Goal: Task Accomplishment & Management: Complete application form

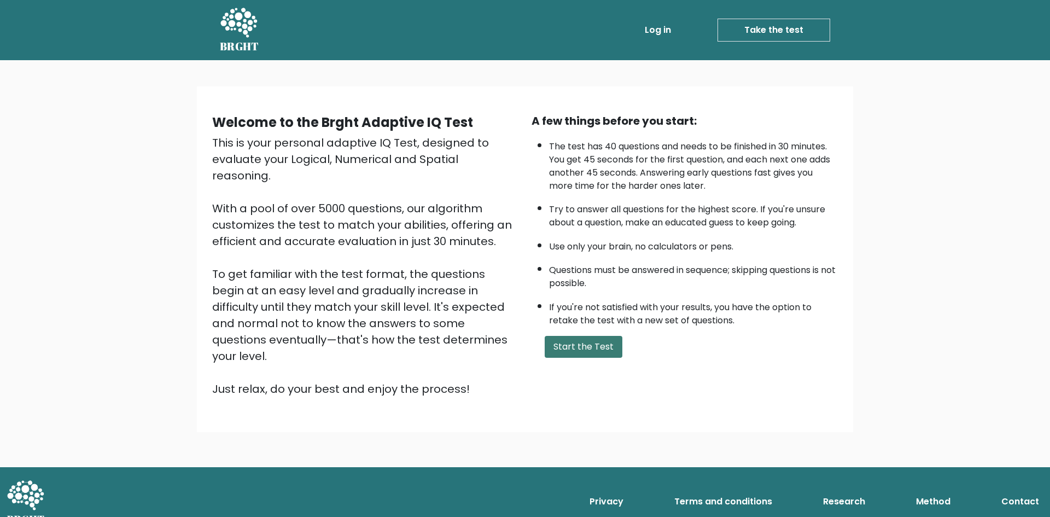
click at [592, 346] on button "Start the Test" at bounding box center [584, 347] width 78 height 22
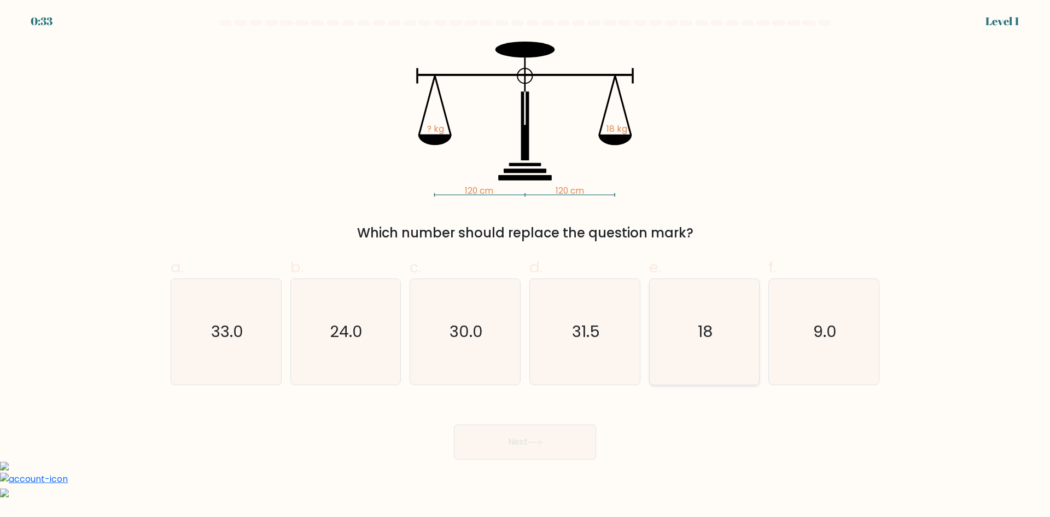
click at [687, 329] on icon "18" at bounding box center [704, 332] width 106 height 106
click at [525, 266] on input "e. 18" at bounding box center [525, 262] width 1 height 7
radio input "true"
click at [564, 438] on button "Next" at bounding box center [525, 441] width 142 height 35
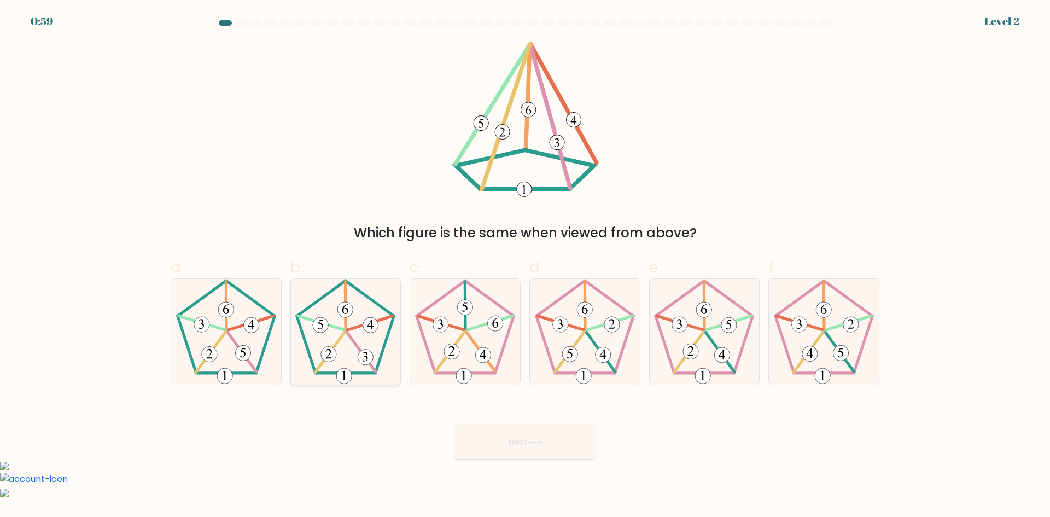
click at [353, 353] on icon at bounding box center [346, 332] width 106 height 106
click at [525, 266] on input "b." at bounding box center [525, 262] width 1 height 7
radio input "true"
click at [551, 433] on button "Next" at bounding box center [525, 441] width 142 height 35
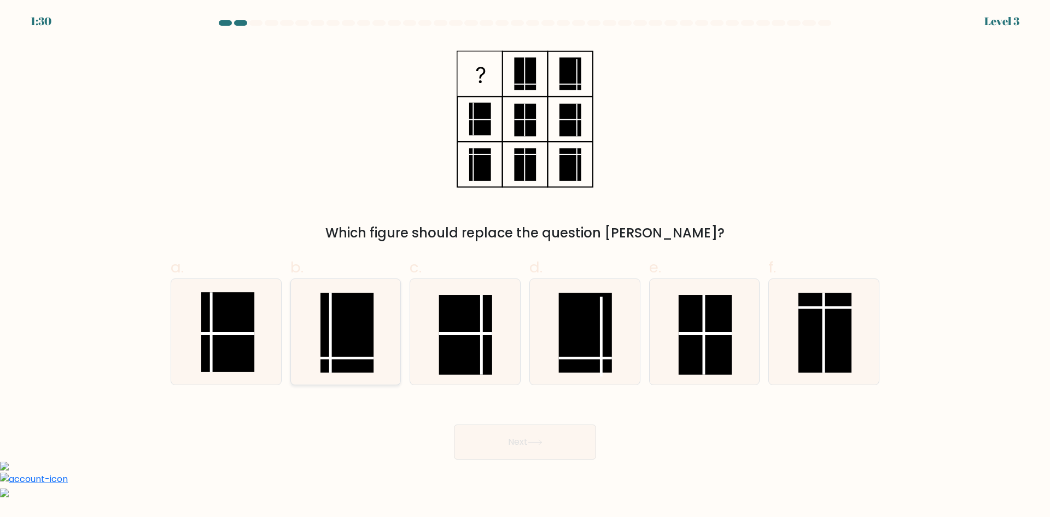
click at [353, 358] on line at bounding box center [346, 358] width 53 height 0
click at [525, 266] on input "b." at bounding box center [525, 262] width 1 height 7
radio input "true"
click at [532, 430] on button "Next" at bounding box center [525, 441] width 142 height 35
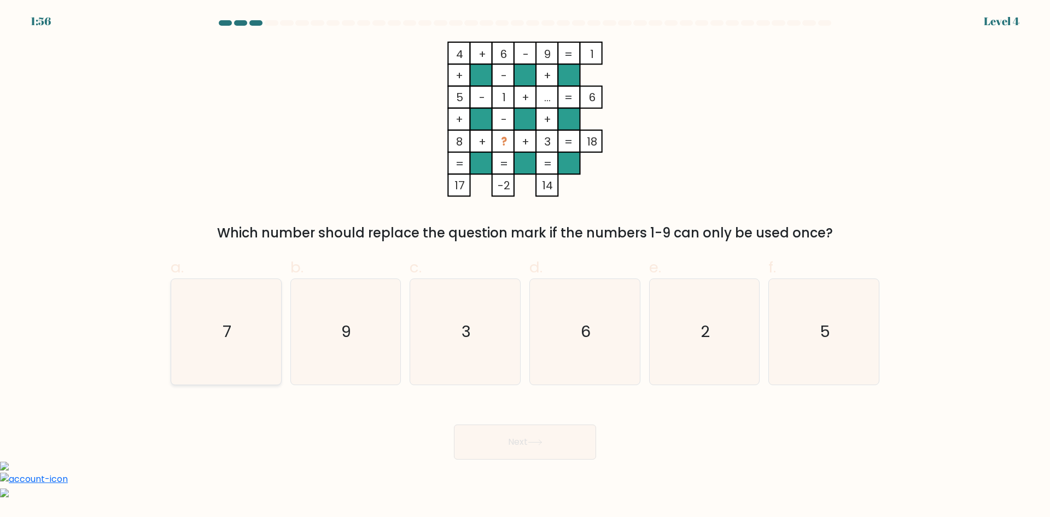
click at [230, 325] on text "7" at bounding box center [227, 331] width 9 height 22
click at [525, 266] on input "a. 7" at bounding box center [525, 262] width 1 height 7
radio input "true"
click at [575, 443] on button "Next" at bounding box center [525, 441] width 142 height 35
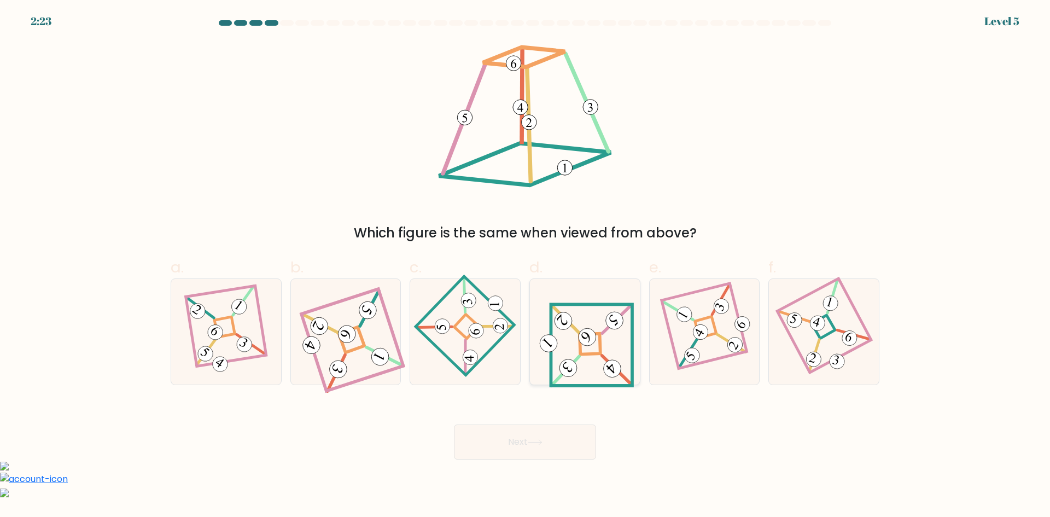
click at [614, 355] on icon at bounding box center [585, 331] width 98 height 84
click at [525, 266] on input "d." at bounding box center [525, 262] width 1 height 7
radio input "true"
click at [561, 447] on button "Next" at bounding box center [525, 441] width 142 height 35
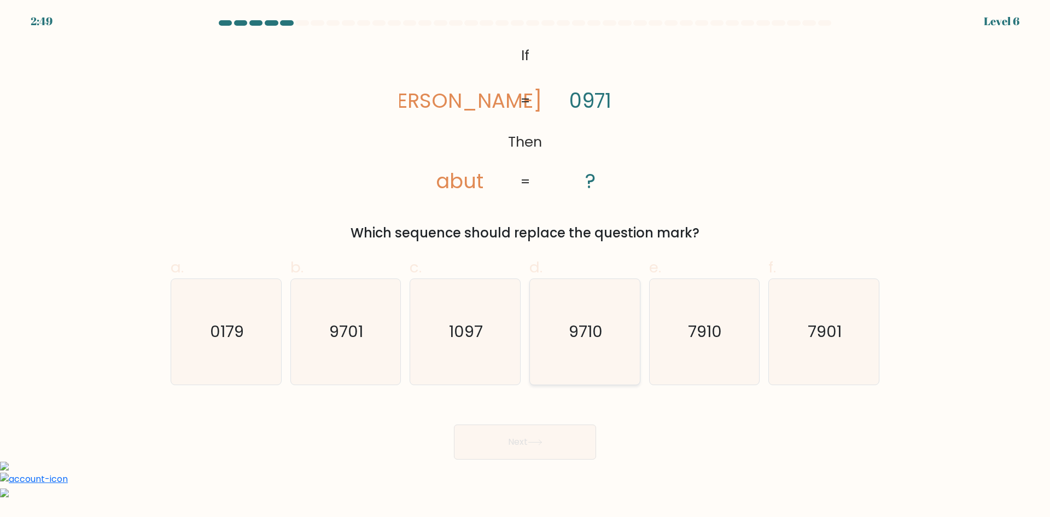
click at [597, 301] on icon "9710" at bounding box center [585, 332] width 106 height 106
click at [525, 266] on input "d. 9710" at bounding box center [525, 262] width 1 height 7
radio input "true"
click at [545, 434] on button "Next" at bounding box center [525, 441] width 142 height 35
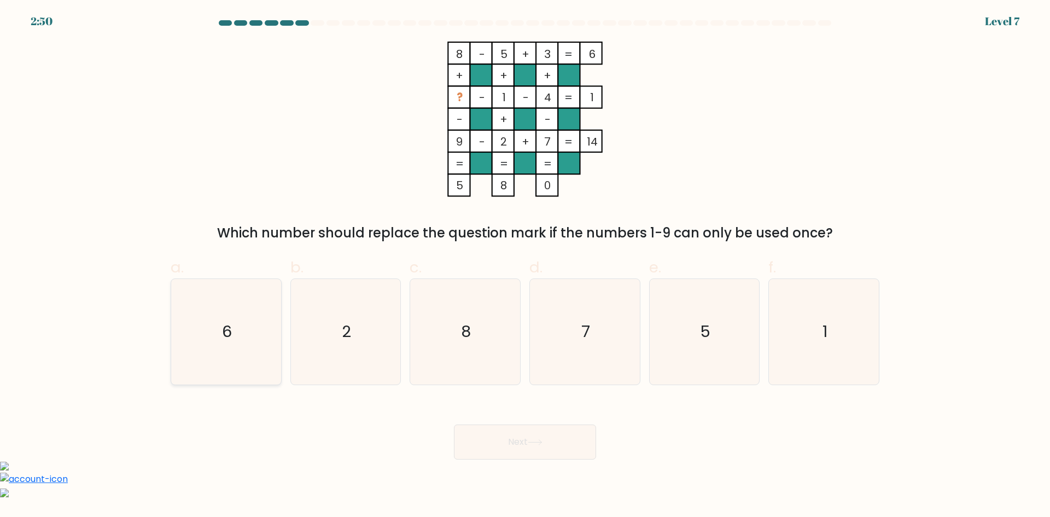
drag, startPoint x: 211, startPoint y: 318, endPoint x: 216, endPoint y: 318, distance: 5.5
click at [212, 318] on icon "6" at bounding box center [226, 332] width 106 height 106
click at [525, 266] on input "a. 6" at bounding box center [525, 262] width 1 height 7
radio input "true"
click at [528, 437] on button "Next" at bounding box center [525, 441] width 142 height 35
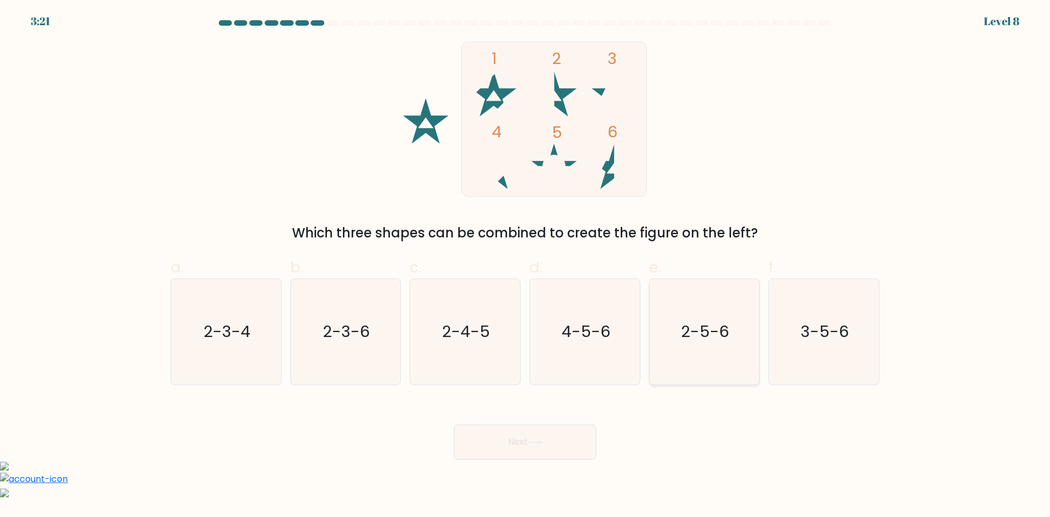
click at [713, 347] on icon "2-5-6" at bounding box center [704, 332] width 106 height 106
click at [525, 266] on input "e. 2-5-6" at bounding box center [525, 262] width 1 height 7
radio input "true"
click at [548, 446] on button "Next" at bounding box center [525, 441] width 142 height 35
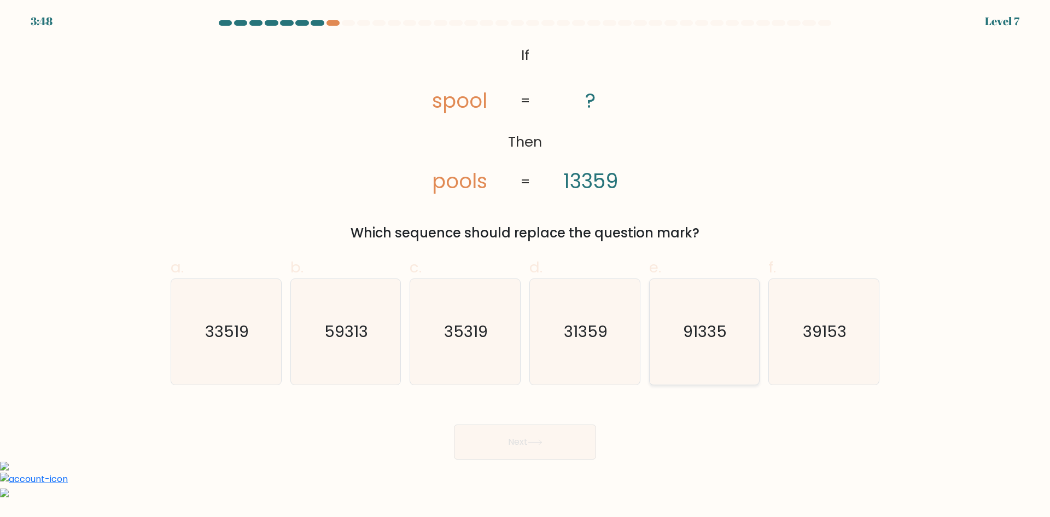
click at [720, 369] on icon "91335" at bounding box center [704, 332] width 106 height 106
click at [525, 266] on input "e. 91335" at bounding box center [525, 262] width 1 height 7
radio input "true"
click at [544, 456] on button "Next" at bounding box center [525, 441] width 142 height 35
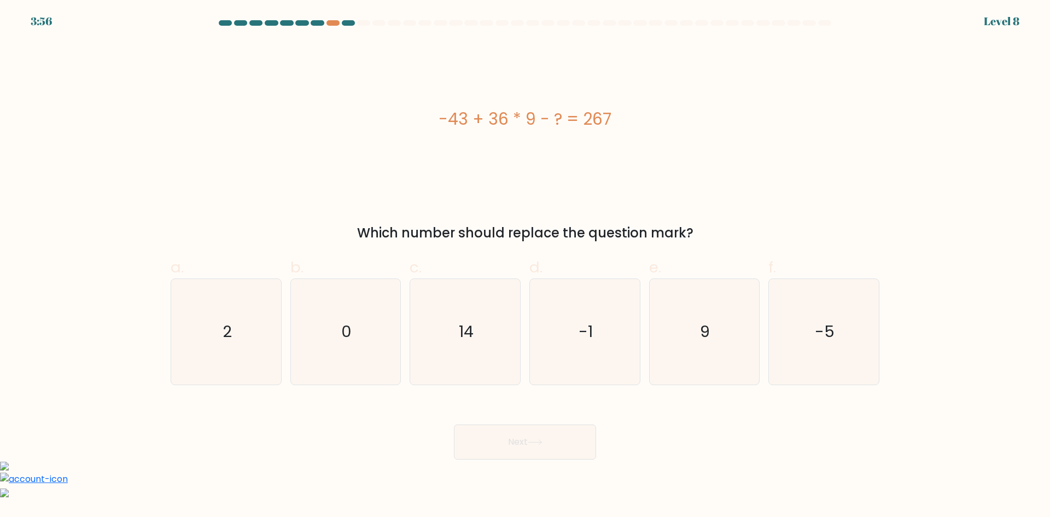
drag, startPoint x: 451, startPoint y: 340, endPoint x: 516, endPoint y: 387, distance: 80.3
click at [453, 338] on icon "14" at bounding box center [465, 332] width 106 height 106
click at [525, 266] on input "c. 14" at bounding box center [525, 262] width 1 height 7
radio input "true"
click at [571, 439] on button "Next" at bounding box center [525, 441] width 142 height 35
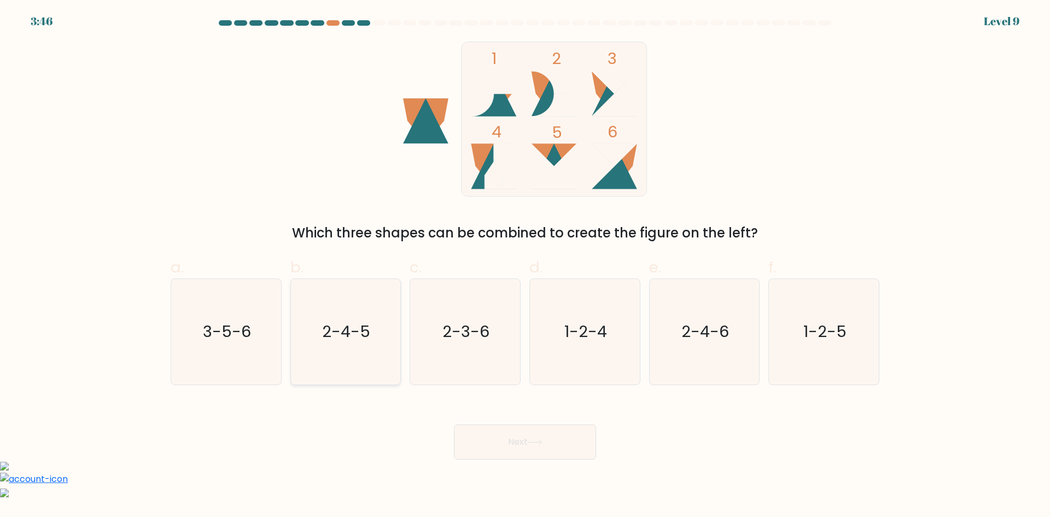
click at [353, 337] on text "2-4-5" at bounding box center [347, 331] width 48 height 22
click at [525, 266] on input "b. 2-4-5" at bounding box center [525, 262] width 1 height 7
radio input "true"
click at [538, 447] on button "Next" at bounding box center [525, 441] width 142 height 35
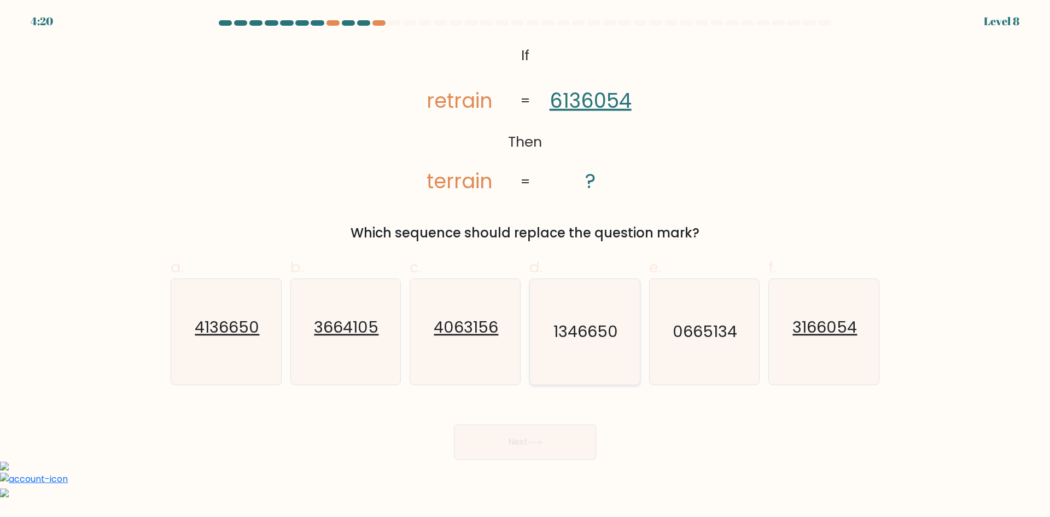
click at [608, 330] on text "1346650" at bounding box center [585, 331] width 65 height 22
click at [525, 266] on input "d. 1346650" at bounding box center [525, 262] width 1 height 7
radio input "true"
click at [569, 440] on button "Next" at bounding box center [525, 441] width 142 height 35
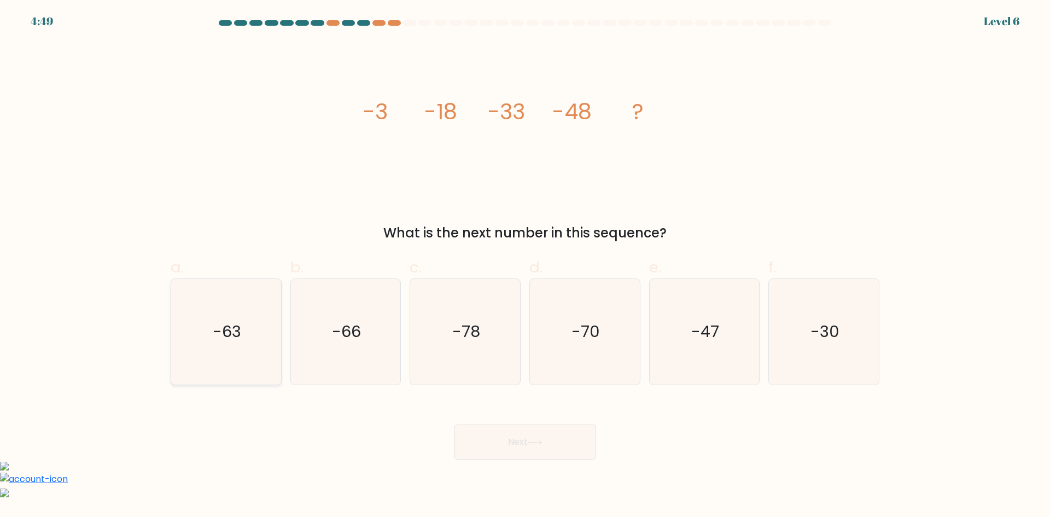
click at [249, 330] on icon "-63" at bounding box center [226, 332] width 106 height 106
click at [525, 266] on input "a. -63" at bounding box center [525, 262] width 1 height 7
radio input "true"
click at [556, 446] on button "Next" at bounding box center [525, 441] width 142 height 35
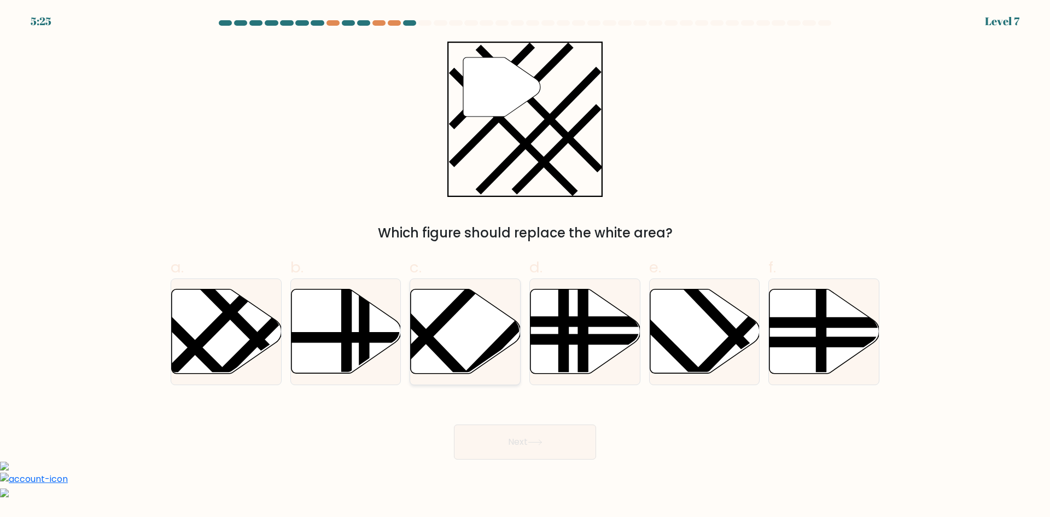
click at [462, 336] on icon at bounding box center [466, 331] width 110 height 84
click at [525, 266] on input "c." at bounding box center [525, 262] width 1 height 7
radio input "true"
click at [558, 446] on button "Next" at bounding box center [525, 441] width 142 height 35
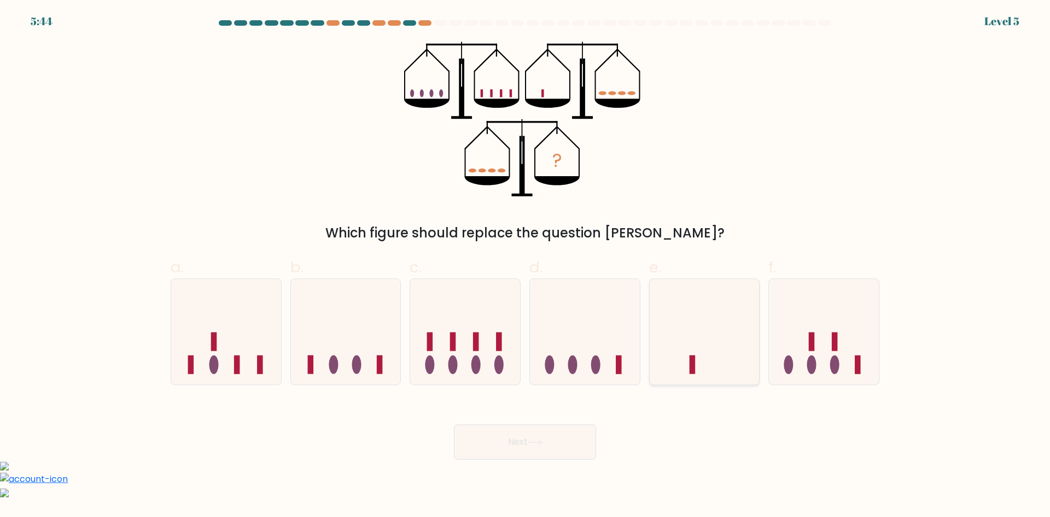
click at [697, 348] on icon at bounding box center [705, 331] width 110 height 91
click at [525, 266] on input "e." at bounding box center [525, 262] width 1 height 7
radio input "true"
click at [553, 447] on button "Next" at bounding box center [525, 441] width 142 height 35
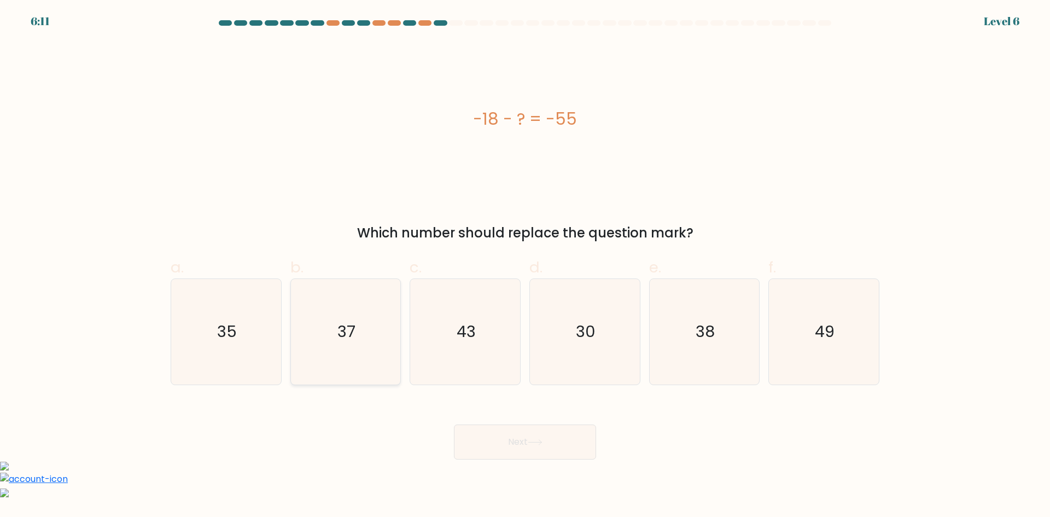
click at [373, 365] on icon "37" at bounding box center [346, 332] width 106 height 106
click at [525, 266] on input "b. 37" at bounding box center [525, 262] width 1 height 7
radio input "true"
click at [552, 433] on button "Next" at bounding box center [525, 441] width 142 height 35
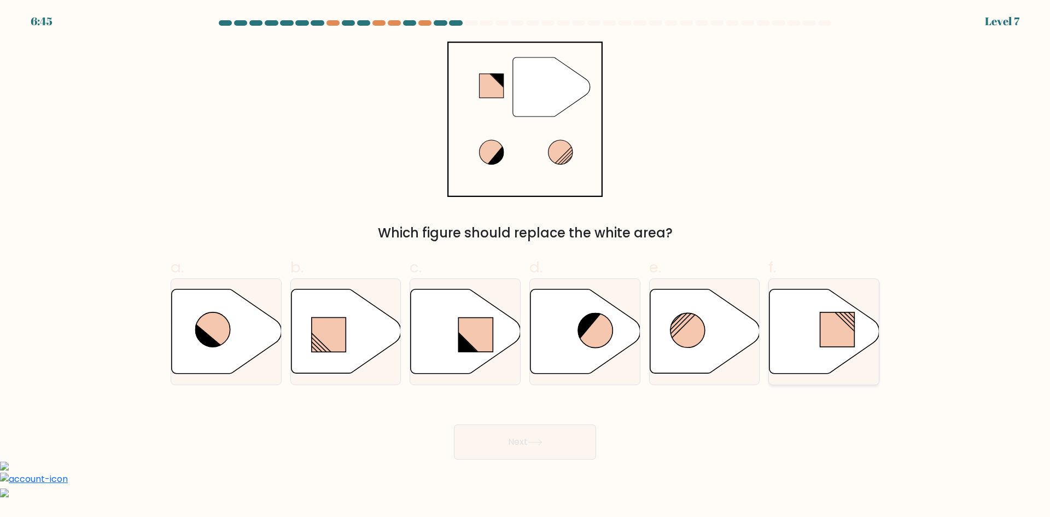
click at [820, 313] on icon at bounding box center [824, 331] width 110 height 84
click at [525, 266] on input "f." at bounding box center [525, 262] width 1 height 7
radio input "true"
click at [566, 434] on button "Next" at bounding box center [525, 441] width 142 height 35
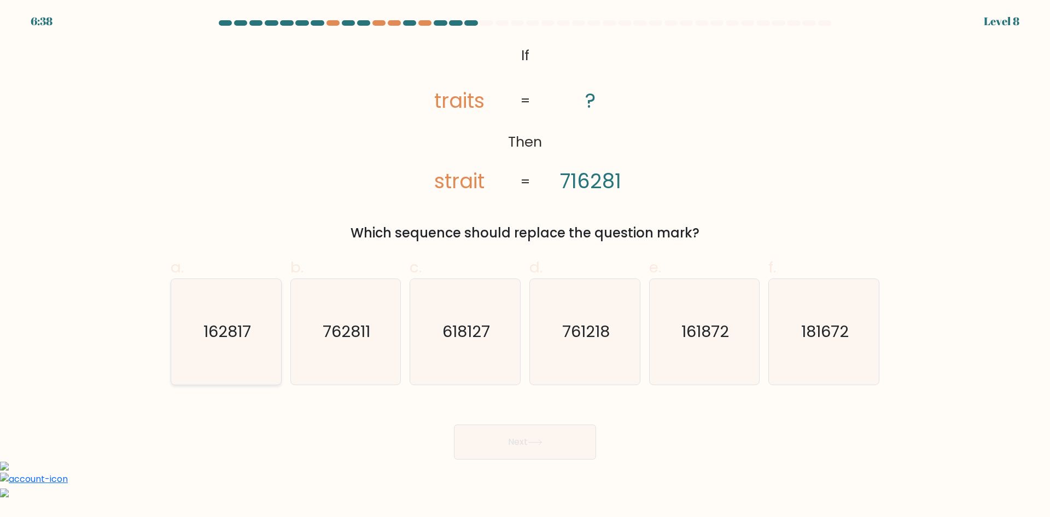
click at [234, 341] on text "162817" at bounding box center [227, 331] width 48 height 22
click at [525, 266] on input "a. 162817" at bounding box center [525, 262] width 1 height 7
radio input "true"
click at [553, 442] on button "Next" at bounding box center [525, 441] width 142 height 35
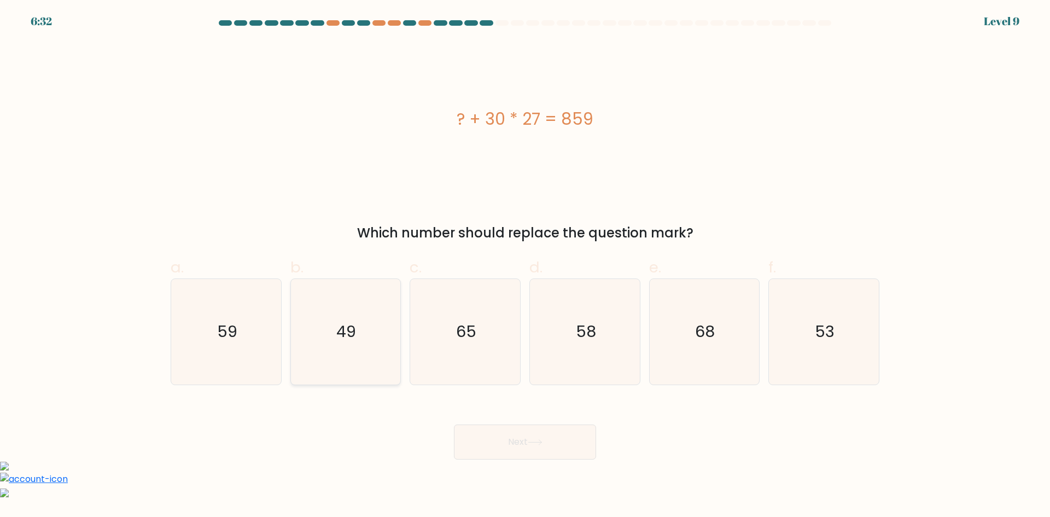
click at [366, 331] on icon "49" at bounding box center [346, 332] width 106 height 106
click at [525, 266] on input "b. 49" at bounding box center [525, 262] width 1 height 7
radio input "true"
click at [518, 442] on button "Next" at bounding box center [525, 441] width 142 height 35
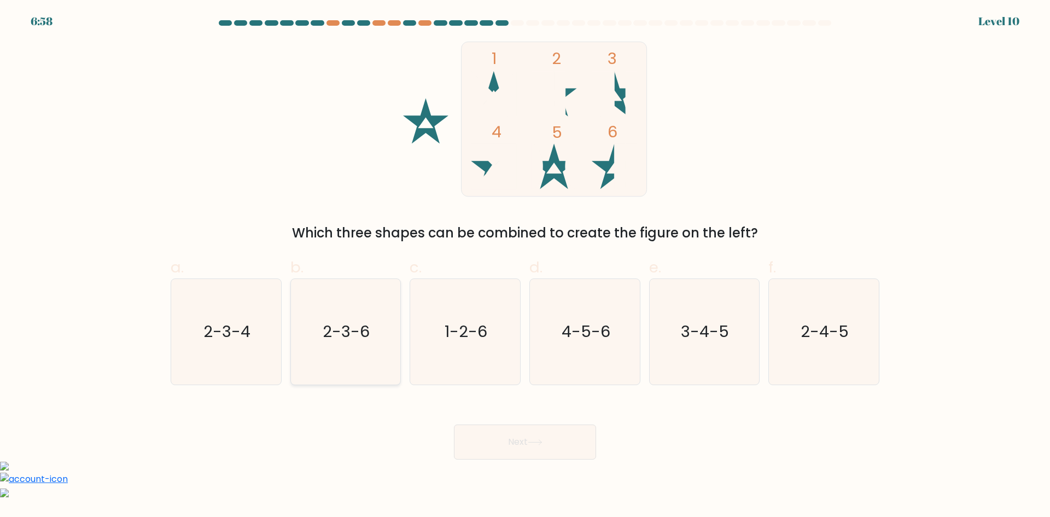
click at [352, 354] on icon "2-3-6" at bounding box center [346, 332] width 106 height 106
click at [525, 266] on input "b. 2-3-6" at bounding box center [525, 262] width 1 height 7
radio input "true"
click at [551, 438] on button "Next" at bounding box center [525, 441] width 142 height 35
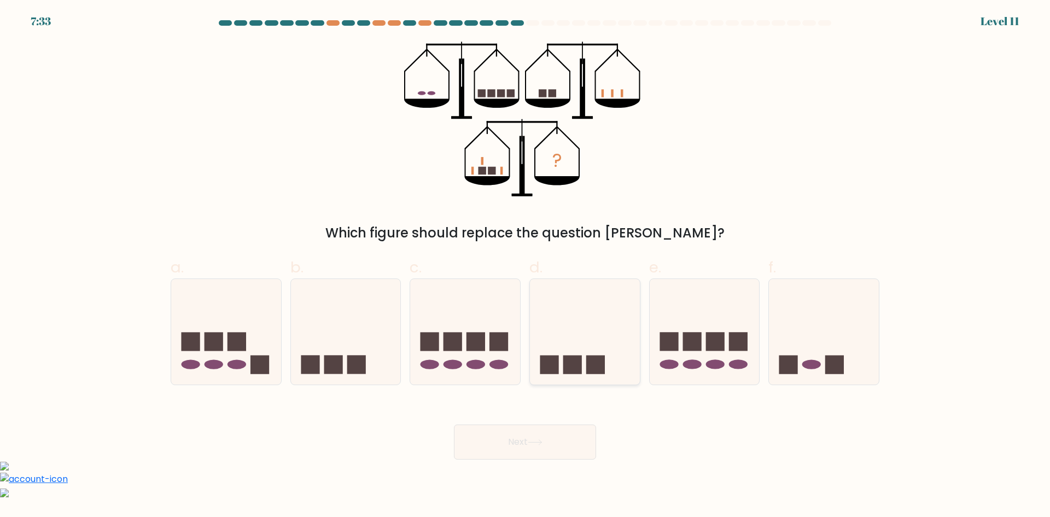
click at [540, 313] on icon at bounding box center [585, 331] width 110 height 91
click at [525, 266] on input "d." at bounding box center [525, 262] width 1 height 7
radio input "true"
click at [535, 447] on button "Next" at bounding box center [525, 441] width 142 height 35
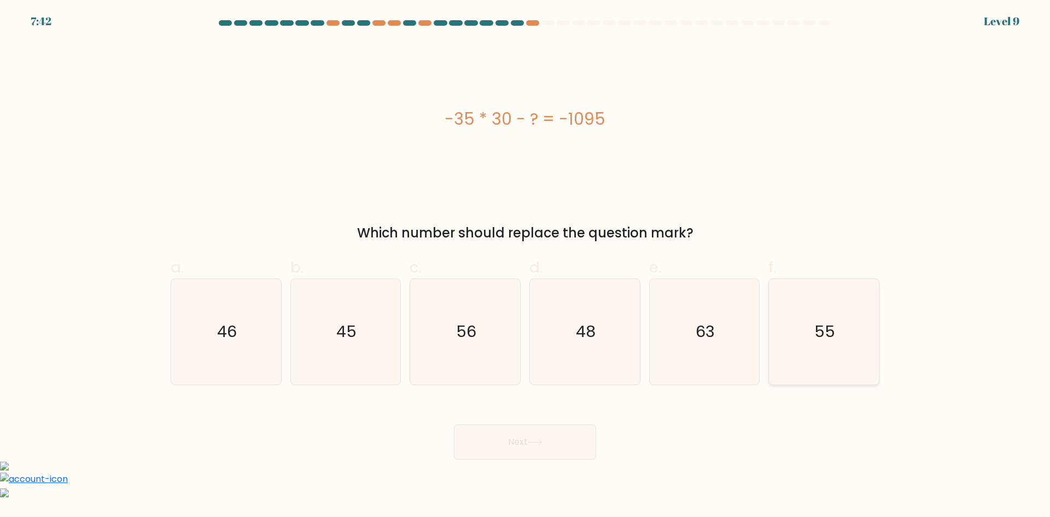
click at [836, 342] on icon "55" at bounding box center [824, 332] width 106 height 106
click at [525, 266] on input "f. 55" at bounding box center [525, 262] width 1 height 7
radio input "true"
click at [553, 445] on button "Next" at bounding box center [525, 441] width 142 height 35
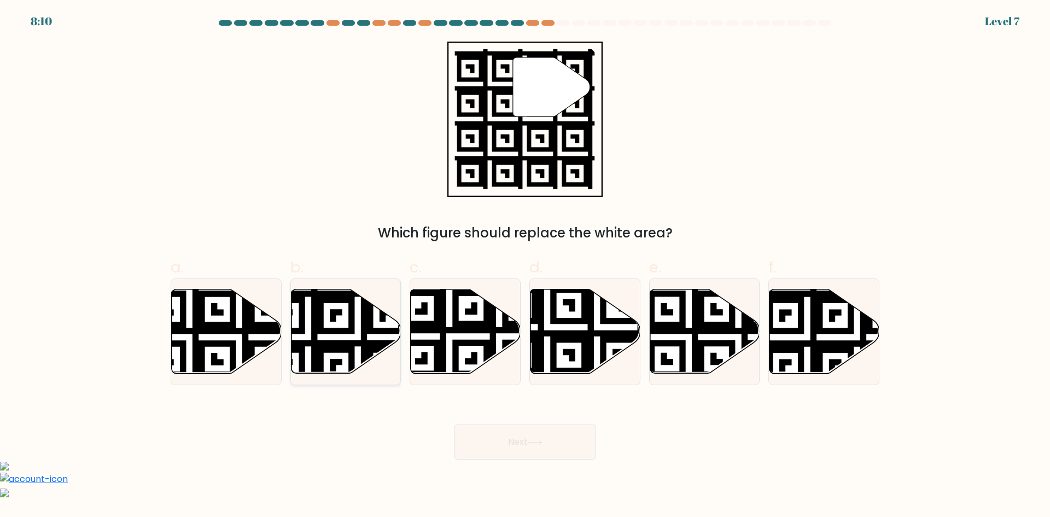
click at [338, 342] on icon at bounding box center [307, 287] width 199 height 199
click at [525, 266] on input "b." at bounding box center [525, 262] width 1 height 7
radio input "true"
click at [531, 441] on icon at bounding box center [535, 442] width 15 height 6
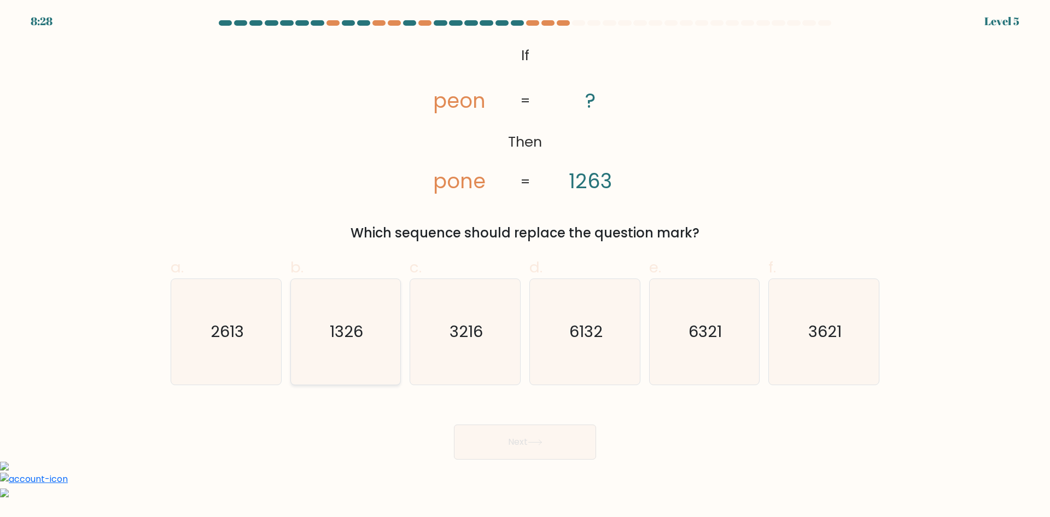
click at [346, 362] on icon "1326" at bounding box center [346, 332] width 106 height 106
click at [525, 266] on input "b. 1326" at bounding box center [525, 262] width 1 height 7
radio input "true"
click at [564, 441] on button "Next" at bounding box center [525, 441] width 142 height 35
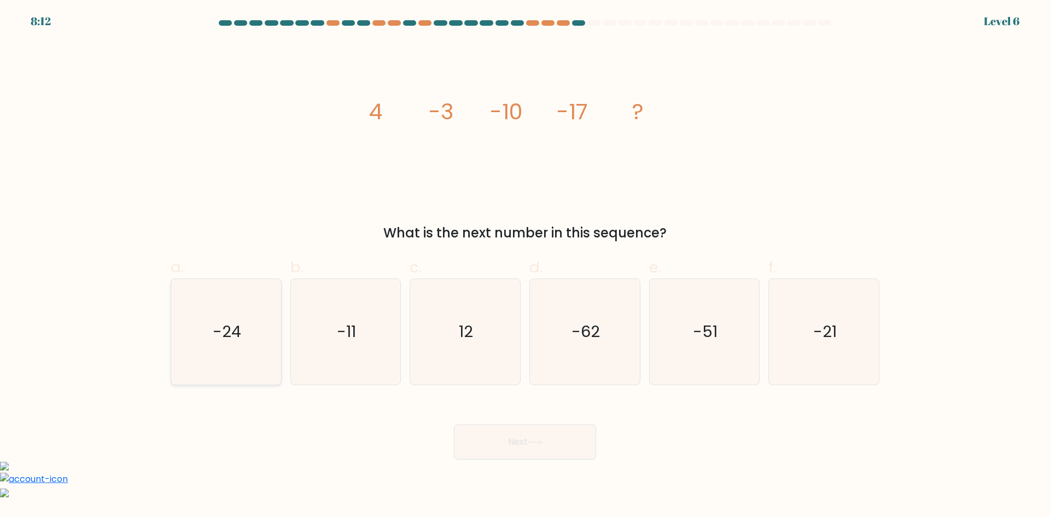
click at [207, 353] on icon "-24" at bounding box center [226, 332] width 106 height 106
click at [525, 266] on input "a. -24" at bounding box center [525, 262] width 1 height 7
radio input "true"
click at [524, 437] on button "Next" at bounding box center [525, 441] width 142 height 35
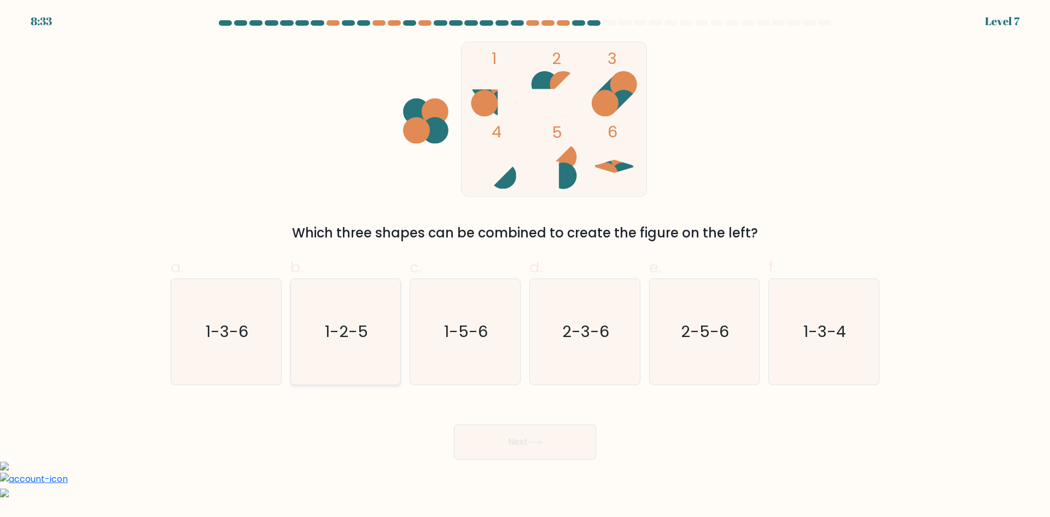
click at [357, 336] on text "1-2-5" at bounding box center [346, 331] width 43 height 22
click at [525, 266] on input "b. 1-2-5" at bounding box center [525, 262] width 1 height 7
radio input "true"
click at [542, 445] on button "Next" at bounding box center [525, 441] width 142 height 35
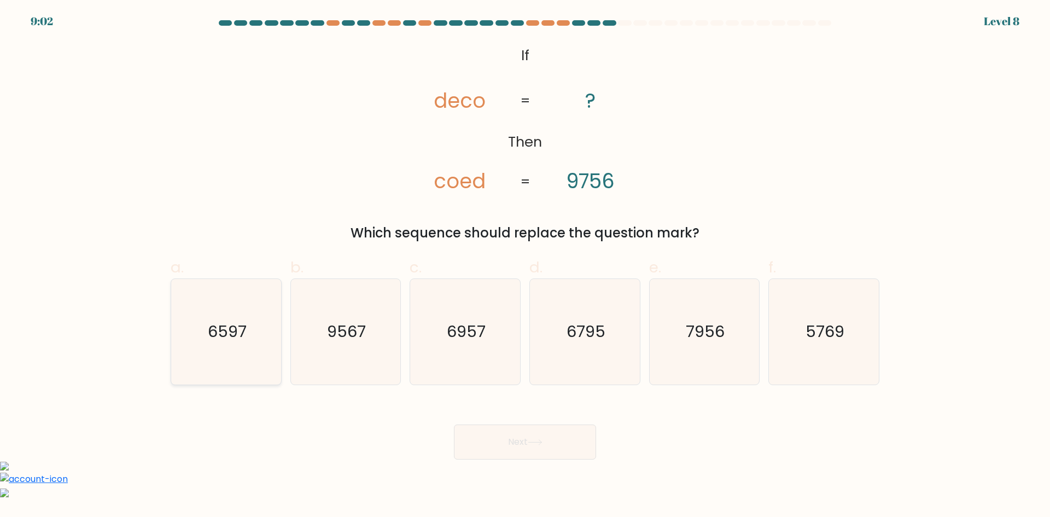
click at [236, 340] on text "6597" at bounding box center [227, 331] width 39 height 22
click at [525, 266] on input "a. 6597" at bounding box center [525, 262] width 1 height 7
radio input "true"
click at [559, 431] on button "Next" at bounding box center [525, 441] width 142 height 35
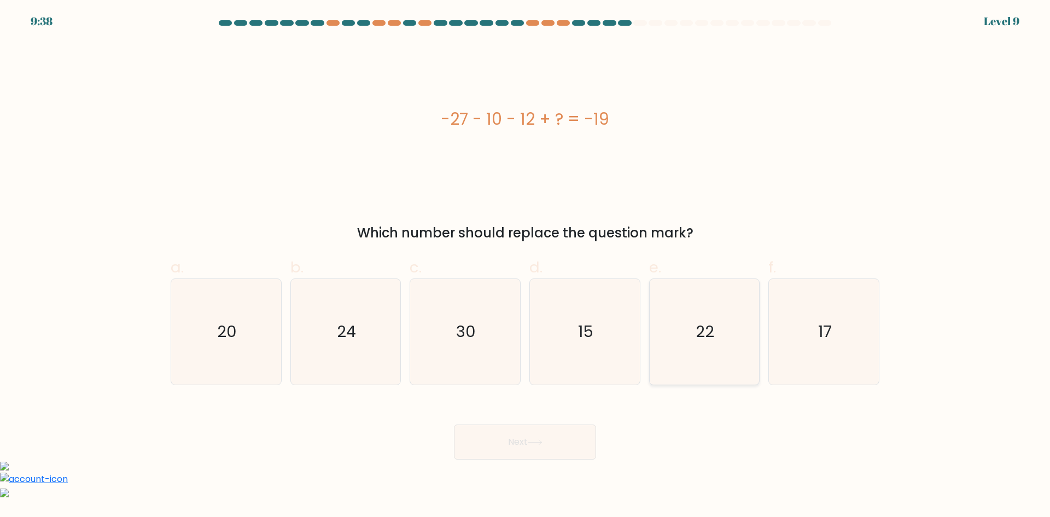
click at [723, 365] on icon "22" at bounding box center [704, 332] width 106 height 106
click at [525, 266] on input "e. 22" at bounding box center [525, 262] width 1 height 7
radio input "true"
click at [519, 437] on button "Next" at bounding box center [525, 441] width 142 height 35
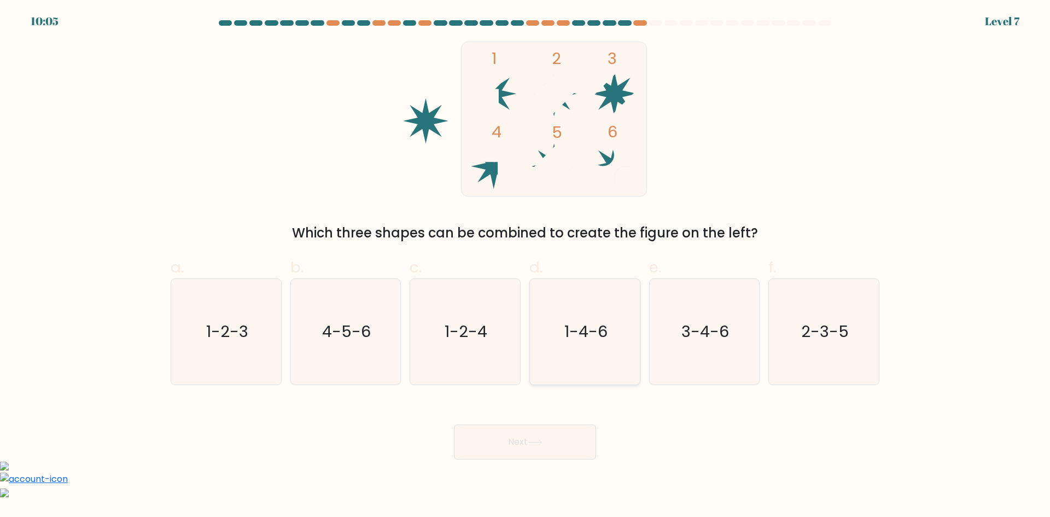
click at [612, 332] on icon "1-4-6" at bounding box center [585, 332] width 106 height 106
click at [525, 266] on input "d. 1-4-6" at bounding box center [525, 262] width 1 height 7
radio input "true"
click at [541, 433] on button "Next" at bounding box center [525, 441] width 142 height 35
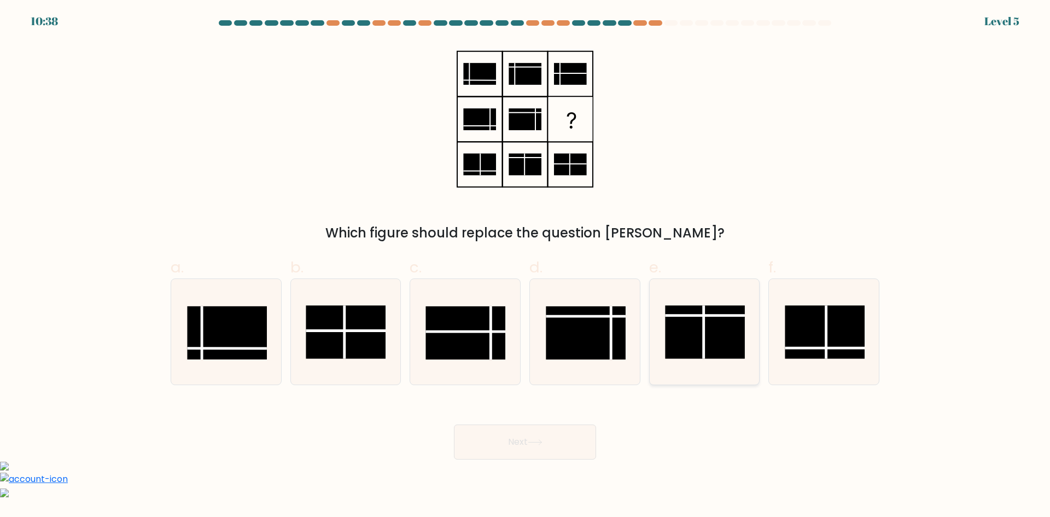
click at [717, 331] on rect at bounding box center [705, 331] width 80 height 53
click at [525, 266] on input "e." at bounding box center [525, 262] width 1 height 7
radio input "true"
click at [538, 443] on icon at bounding box center [535, 442] width 15 height 6
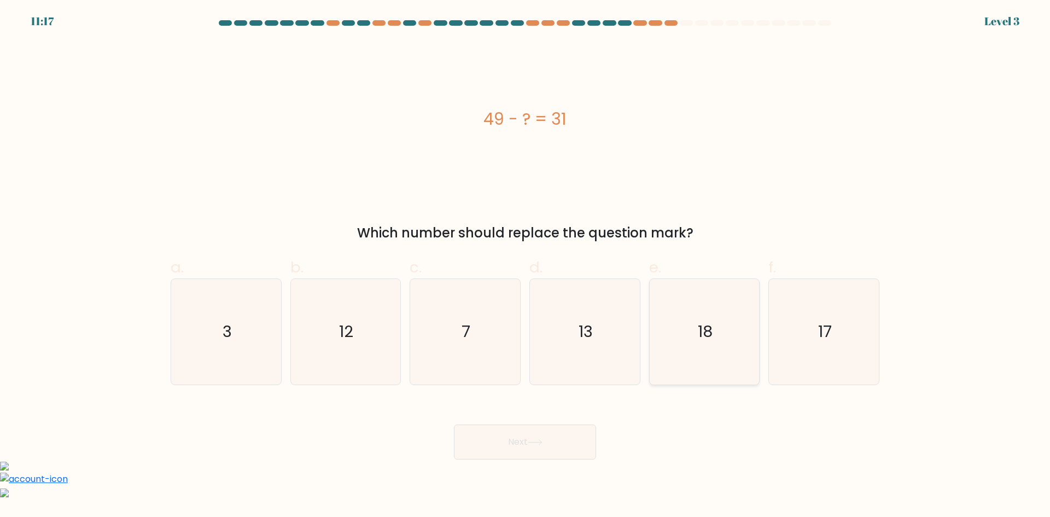
click at [697, 326] on icon "18" at bounding box center [704, 332] width 106 height 106
click at [525, 266] on input "e. 18" at bounding box center [525, 262] width 1 height 7
radio input "true"
click at [563, 445] on button "Next" at bounding box center [525, 441] width 142 height 35
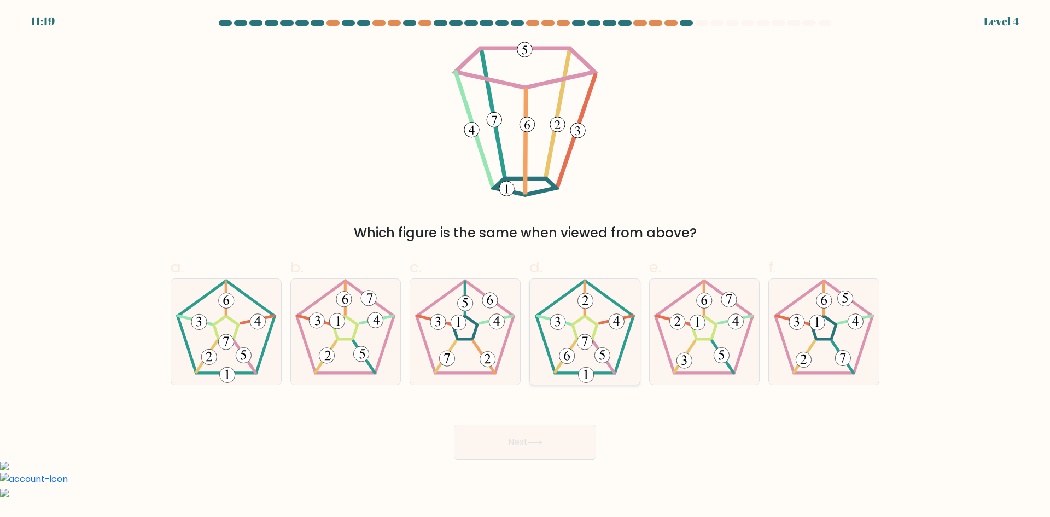
click at [616, 364] on 214 at bounding box center [584, 327] width 97 height 92
click at [525, 266] on input "d." at bounding box center [525, 262] width 1 height 7
radio input "true"
click at [571, 445] on button "Next" at bounding box center [525, 441] width 142 height 35
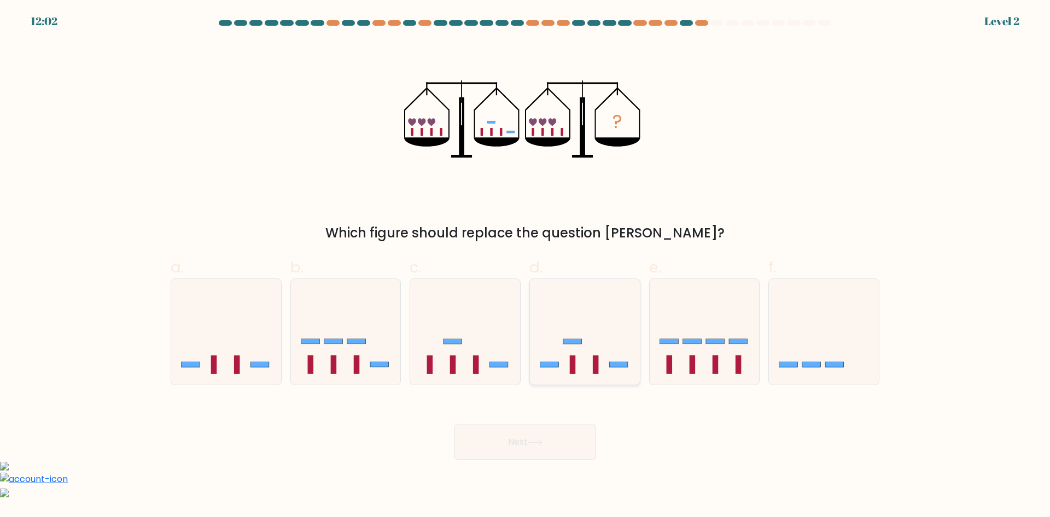
click at [613, 350] on icon at bounding box center [585, 331] width 110 height 91
click at [525, 266] on input "d." at bounding box center [525, 262] width 1 height 7
radio input "true"
click at [554, 448] on button "Next" at bounding box center [525, 441] width 142 height 35
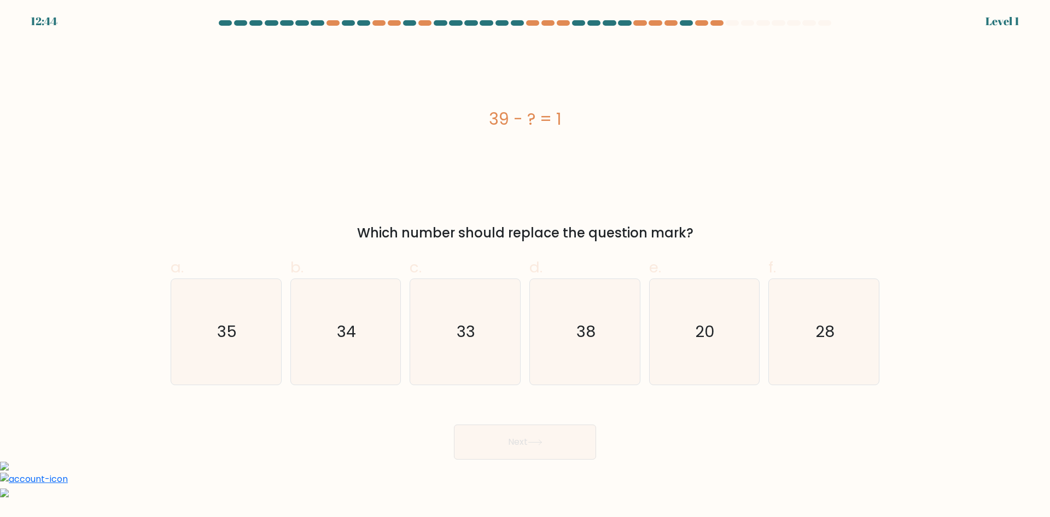
drag, startPoint x: 551, startPoint y: 359, endPoint x: 563, endPoint y: 436, distance: 78.0
click at [552, 359] on icon "38" at bounding box center [585, 332] width 106 height 106
click at [525, 266] on input "d. 38" at bounding box center [525, 262] width 1 height 7
radio input "true"
click at [562, 447] on button "Next" at bounding box center [525, 441] width 142 height 35
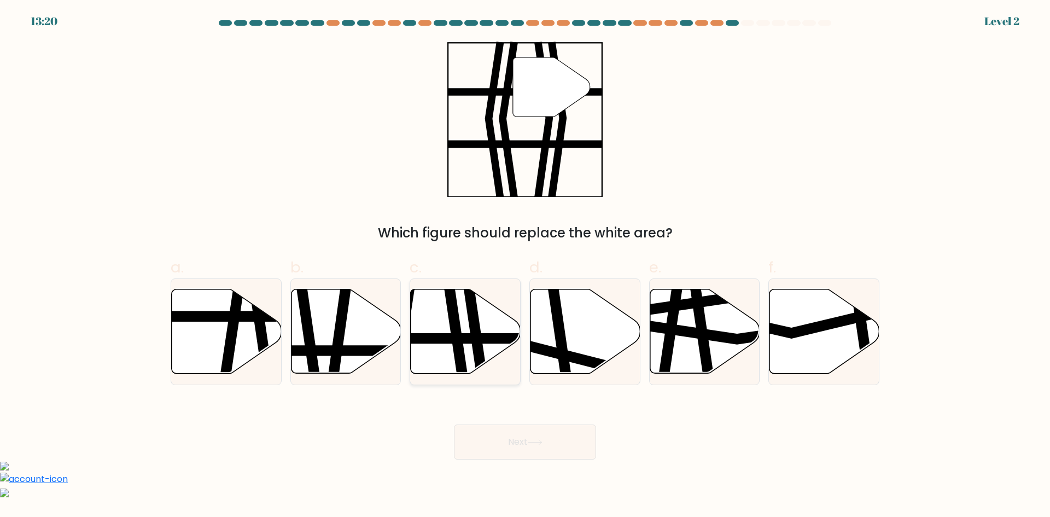
click at [462, 342] on icon at bounding box center [455, 377] width 16 height 221
click at [525, 266] on input "c." at bounding box center [525, 262] width 1 height 7
radio input "true"
click at [557, 453] on button "Next" at bounding box center [525, 441] width 142 height 35
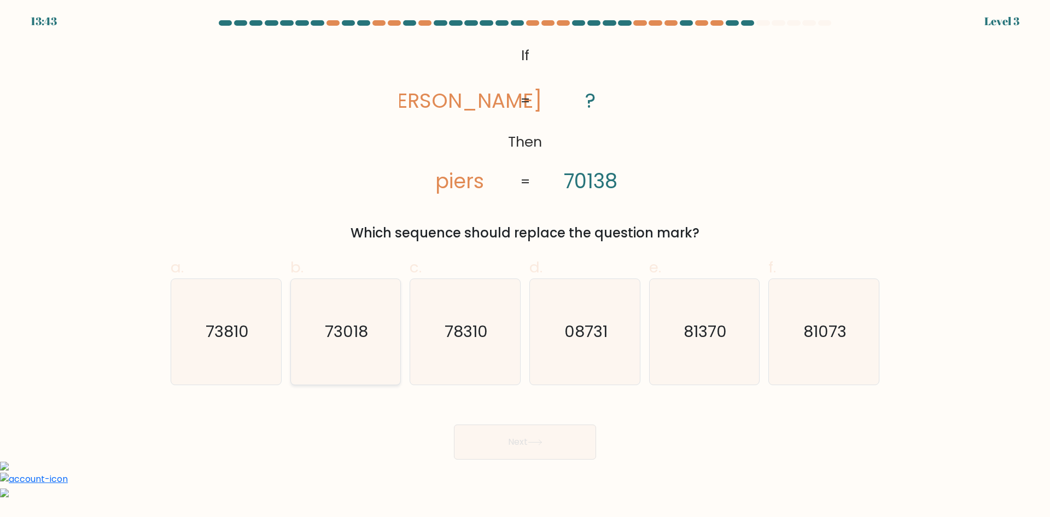
click at [349, 332] on text "73018" at bounding box center [346, 331] width 43 height 22
click at [525, 266] on input "b. 73018" at bounding box center [525, 262] width 1 height 7
radio input "true"
click at [588, 449] on button "Next" at bounding box center [525, 441] width 142 height 35
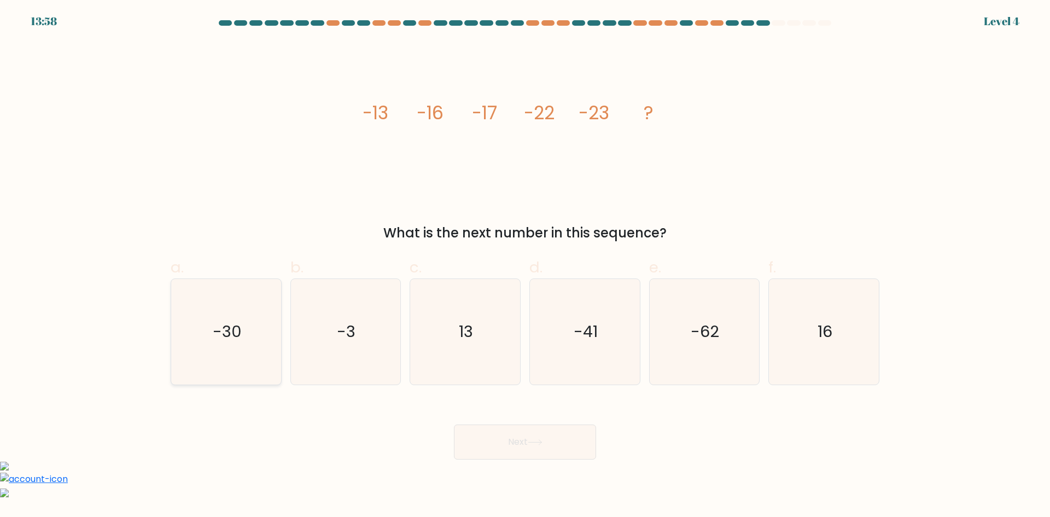
click at [227, 362] on icon "-30" at bounding box center [226, 332] width 106 height 106
click at [525, 266] on input "a. -30" at bounding box center [525, 262] width 1 height 7
radio input "true"
click at [581, 439] on button "Next" at bounding box center [525, 441] width 142 height 35
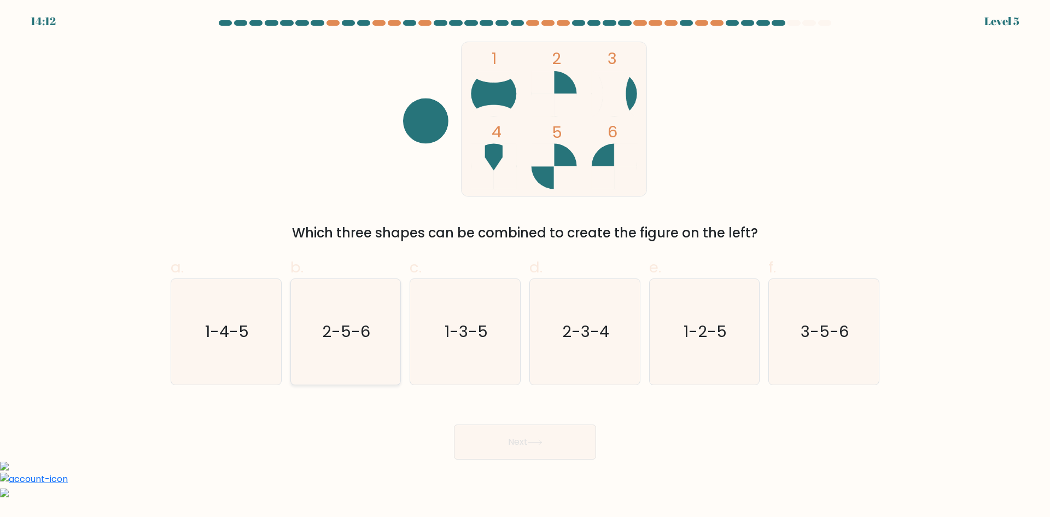
click at [360, 332] on text "2-5-6" at bounding box center [347, 331] width 48 height 22
click at [525, 266] on input "b. 2-5-6" at bounding box center [525, 262] width 1 height 7
radio input "true"
click at [539, 441] on icon at bounding box center [535, 442] width 15 height 6
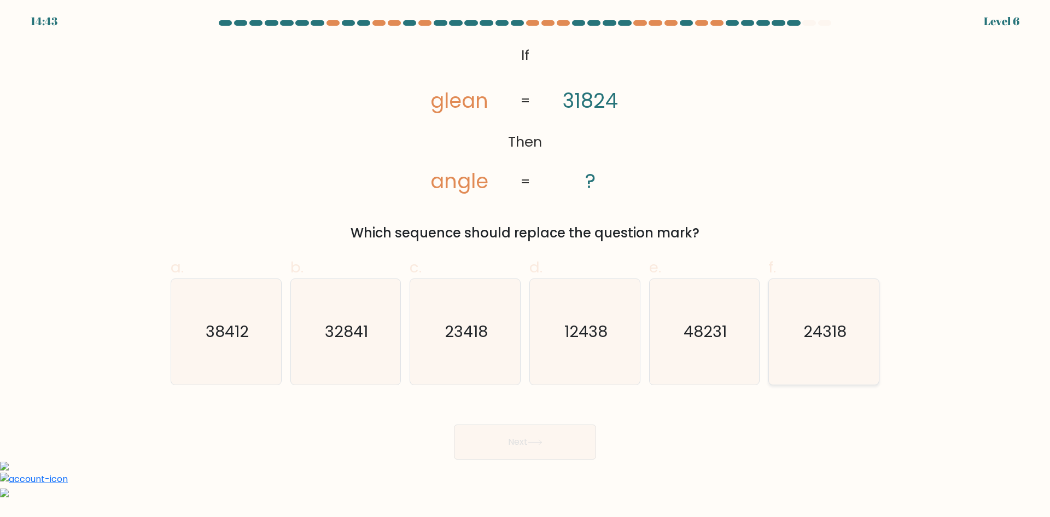
click at [834, 356] on icon "24318" at bounding box center [824, 332] width 106 height 106
click at [525, 266] on input "f. 24318" at bounding box center [525, 262] width 1 height 7
radio input "true"
click at [545, 433] on button "Next" at bounding box center [525, 441] width 142 height 35
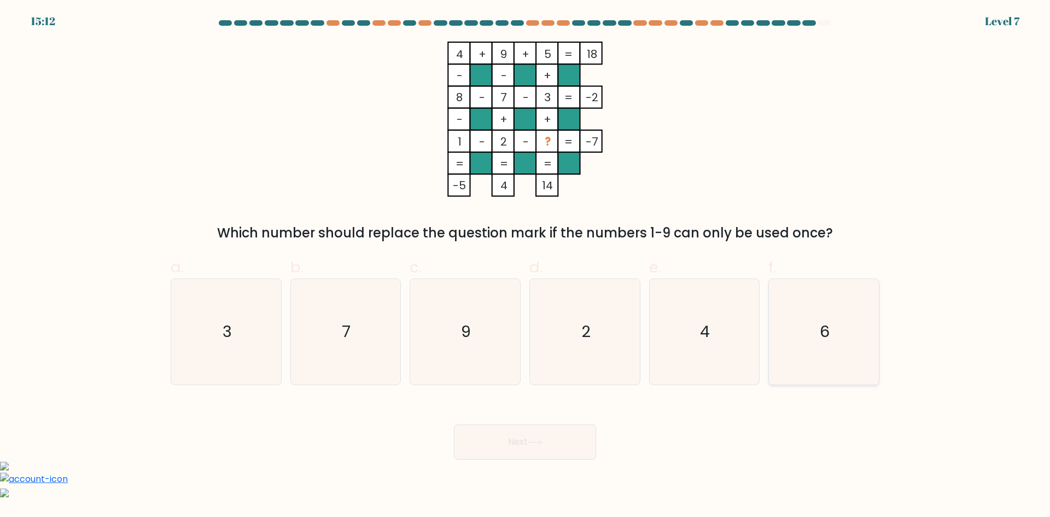
click at [860, 307] on icon "6" at bounding box center [824, 332] width 106 height 106
click at [525, 266] on input "f. 6" at bounding box center [525, 262] width 1 height 7
radio input "true"
click at [549, 429] on button "Next" at bounding box center [525, 441] width 142 height 35
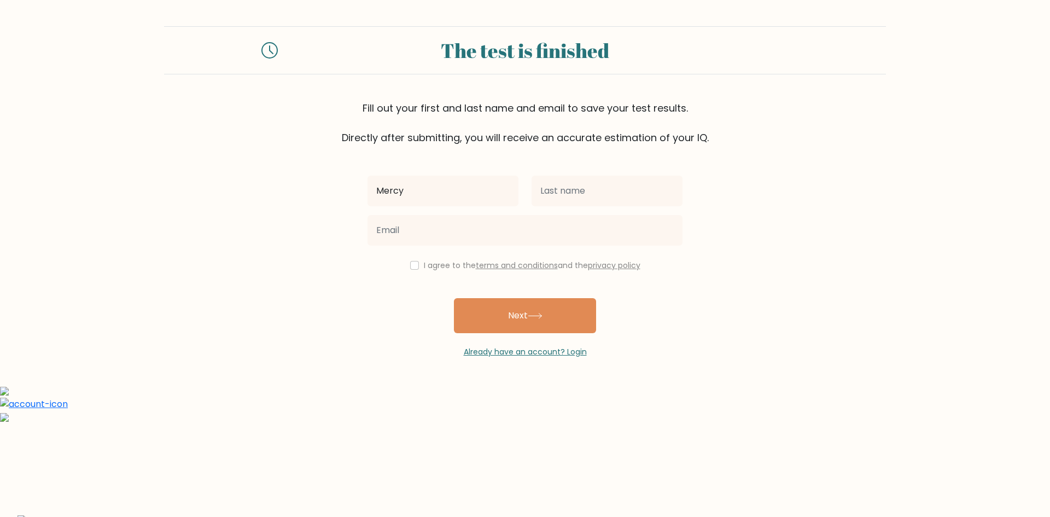
type input "Mercy"
type input "[PERSON_NAME]"
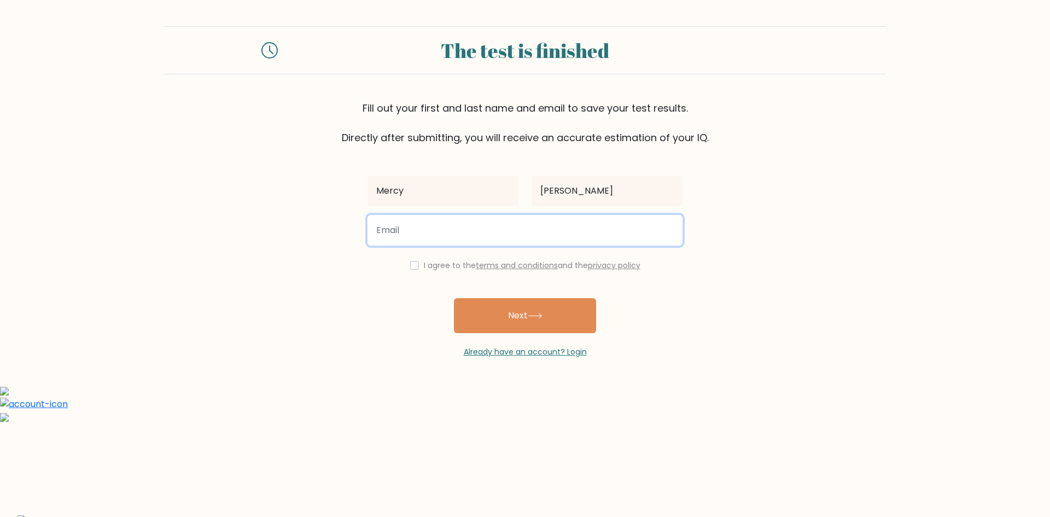
click at [420, 227] on input "email" at bounding box center [524, 230] width 315 height 31
type input "mirandamercy1417@gmail.com"
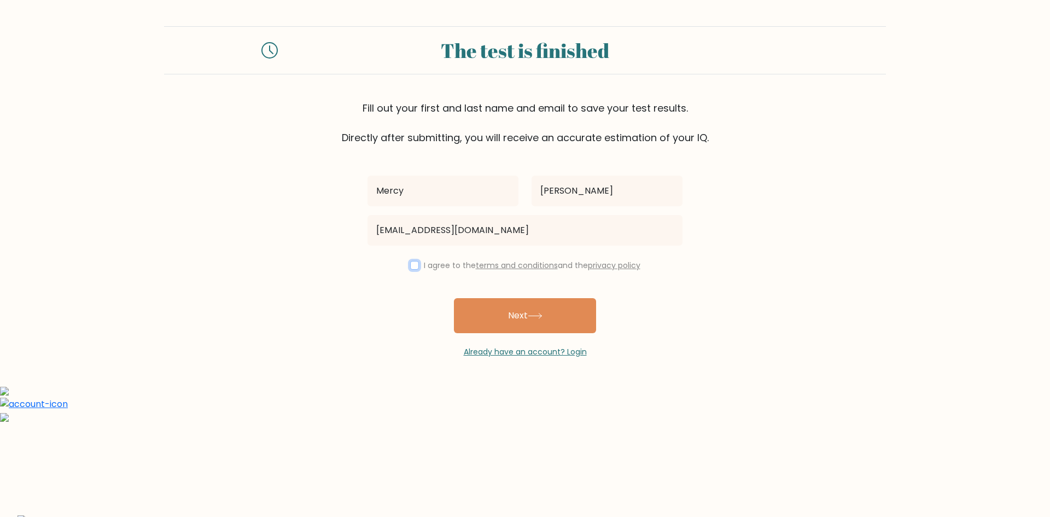
click at [415, 262] on input "checkbox" at bounding box center [414, 265] width 9 height 9
checkbox input "true"
click at [535, 320] on button "Next" at bounding box center [525, 315] width 142 height 35
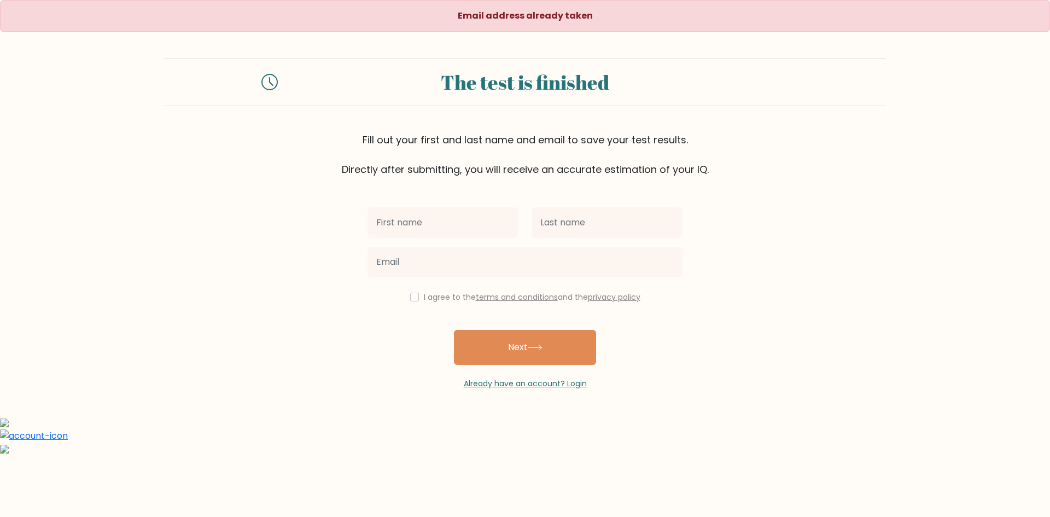
type input "m"
type input "Mercy"
type input "[PERSON_NAME]"
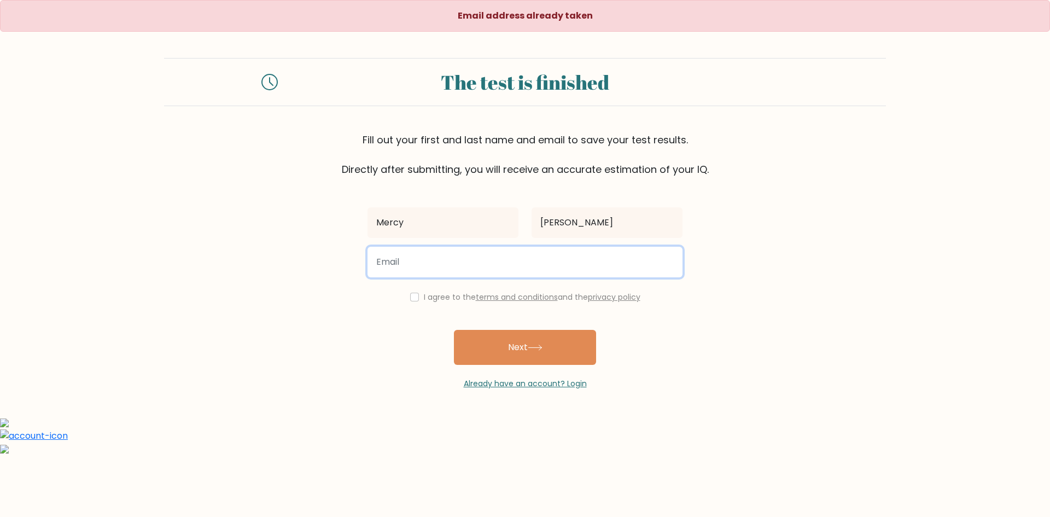
click at [457, 272] on input "email" at bounding box center [524, 262] width 315 height 31
type input "[EMAIL_ADDRESS][DOMAIN_NAME]"
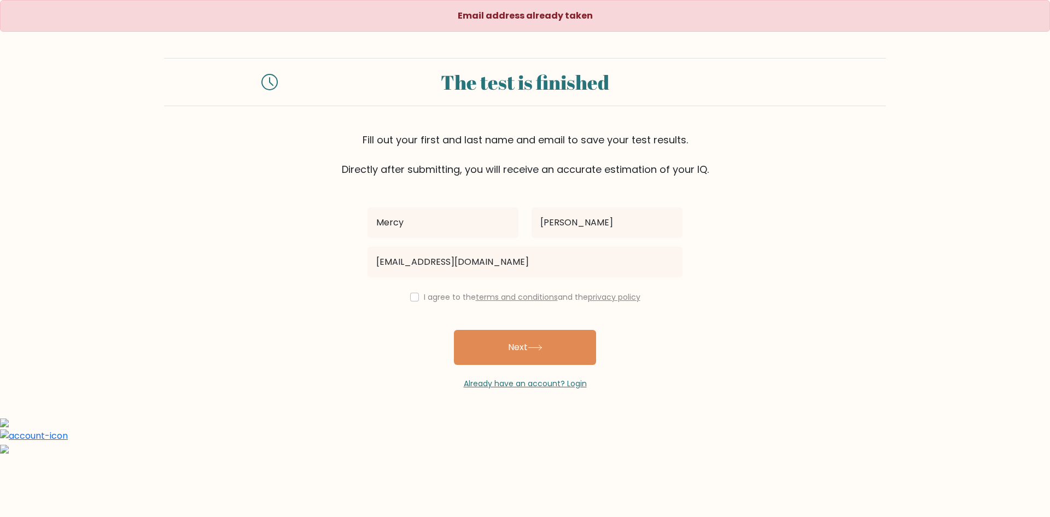
click at [424, 295] on label "I agree to the terms and conditions and the privacy policy" at bounding box center [532, 296] width 217 height 11
click at [412, 294] on input "checkbox" at bounding box center [414, 297] width 9 height 9
checkbox input "true"
click at [514, 358] on button "Next" at bounding box center [525, 347] width 142 height 35
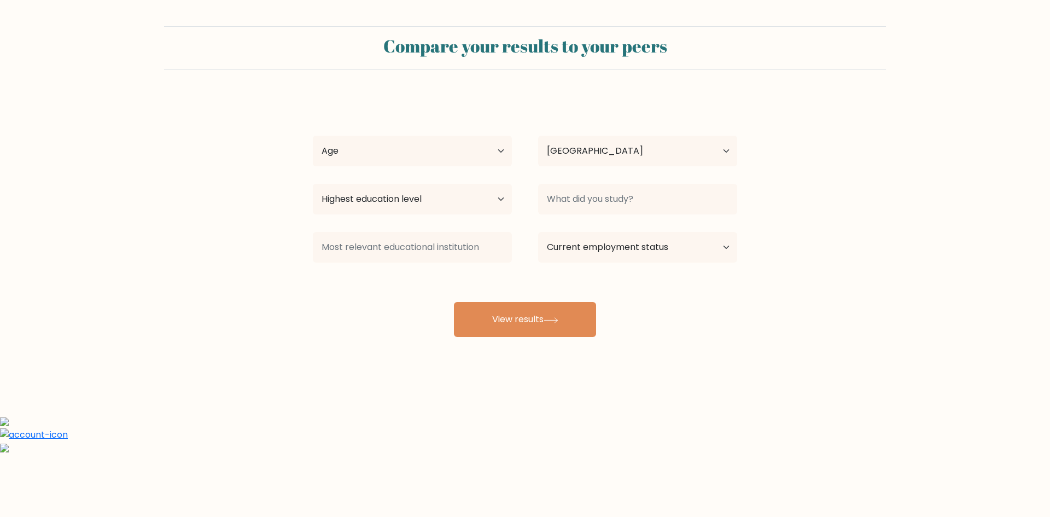
select select "PH"
click at [486, 150] on select "Age Under [DEMOGRAPHIC_DATA] [DEMOGRAPHIC_DATA] [DEMOGRAPHIC_DATA] [DEMOGRAPHIC…" at bounding box center [412, 151] width 199 height 31
select select "45_54"
click at [313, 136] on select "Age Under 18 years old 18-24 years old 25-34 years old 35-44 years old 45-54 ye…" at bounding box center [412, 151] width 199 height 31
click at [474, 192] on select "Highest education level No schooling Primary Lower Secondary Upper Secondary Oc…" at bounding box center [412, 199] width 199 height 31
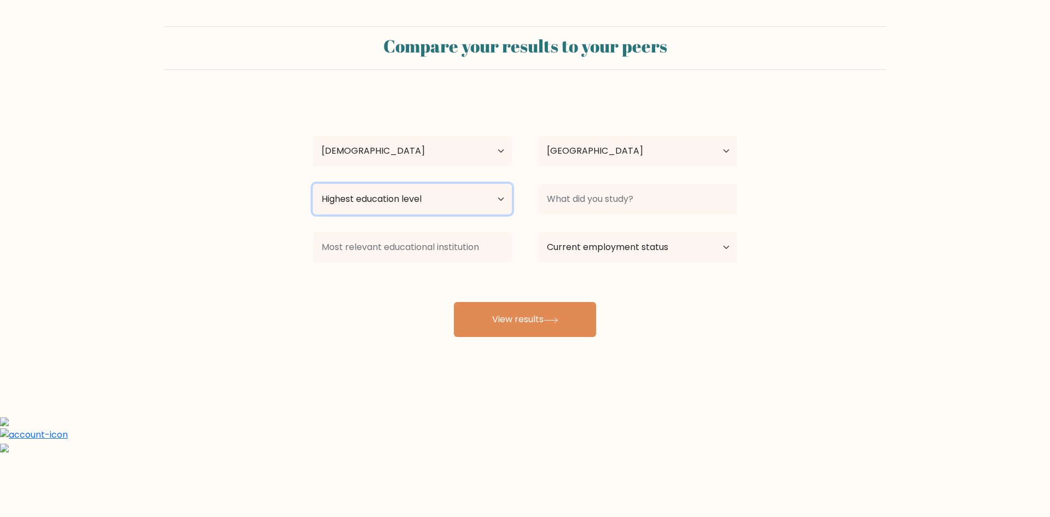
select select "bachelors_degree"
click at [313, 184] on select "Highest education level No schooling Primary Lower Secondary Upper Secondary Oc…" at bounding box center [412, 199] width 199 height 31
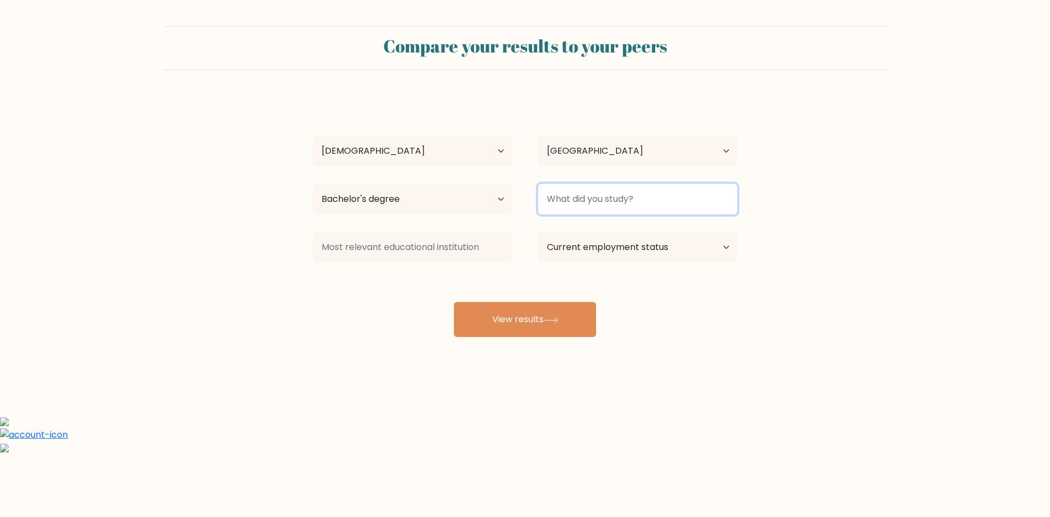
click at [593, 199] on input at bounding box center [637, 199] width 199 height 31
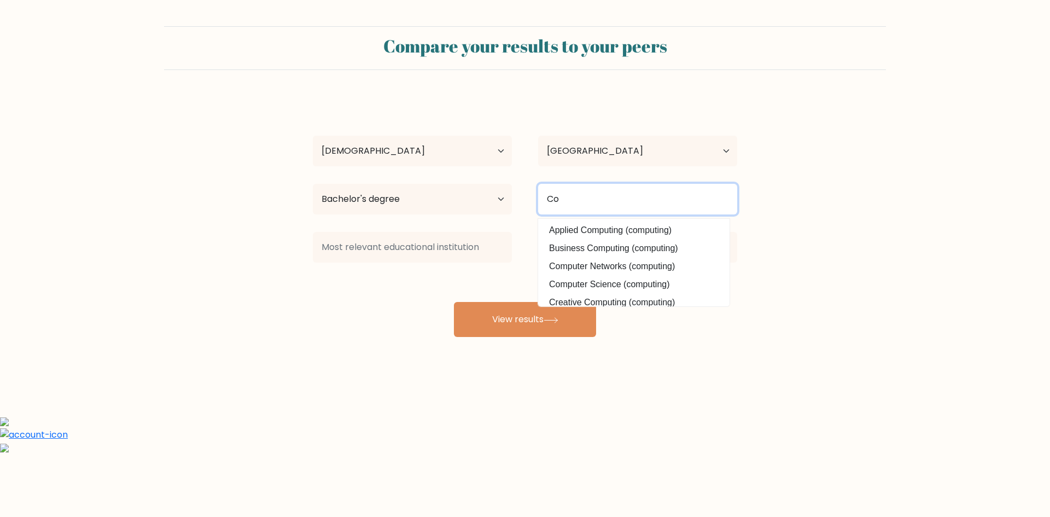
type input "C"
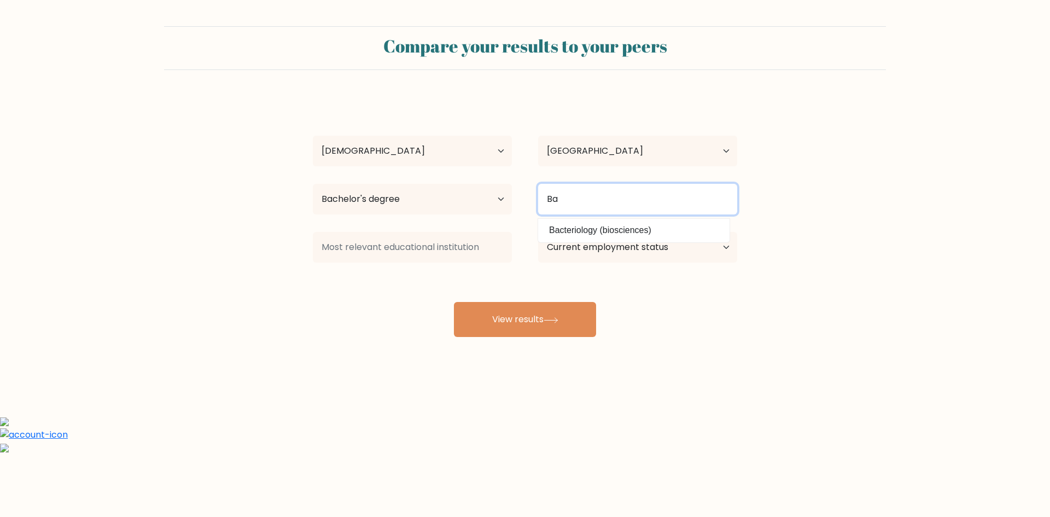
type input "B"
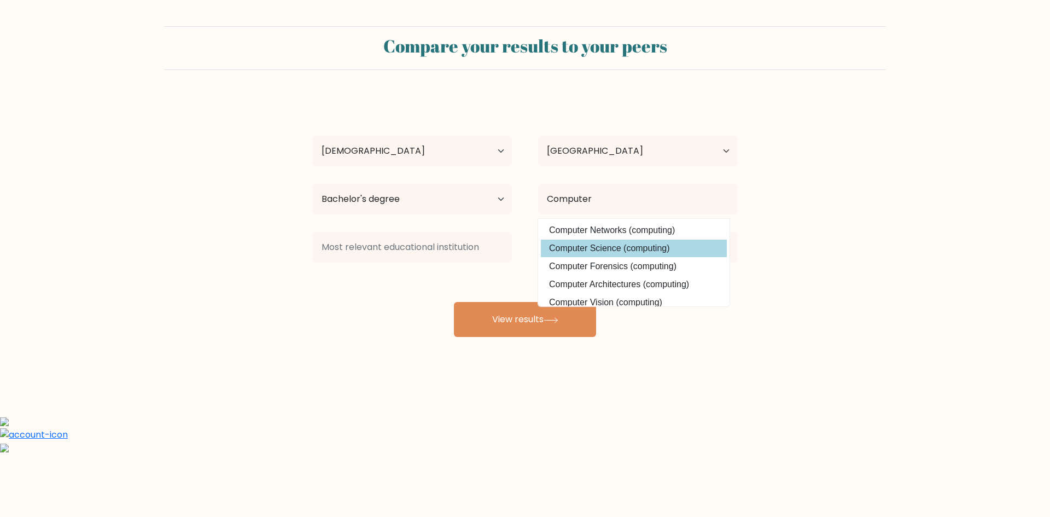
click at [606, 249] on option "Computer Science (computing)" at bounding box center [634, 248] width 186 height 17
type input "Computer Science"
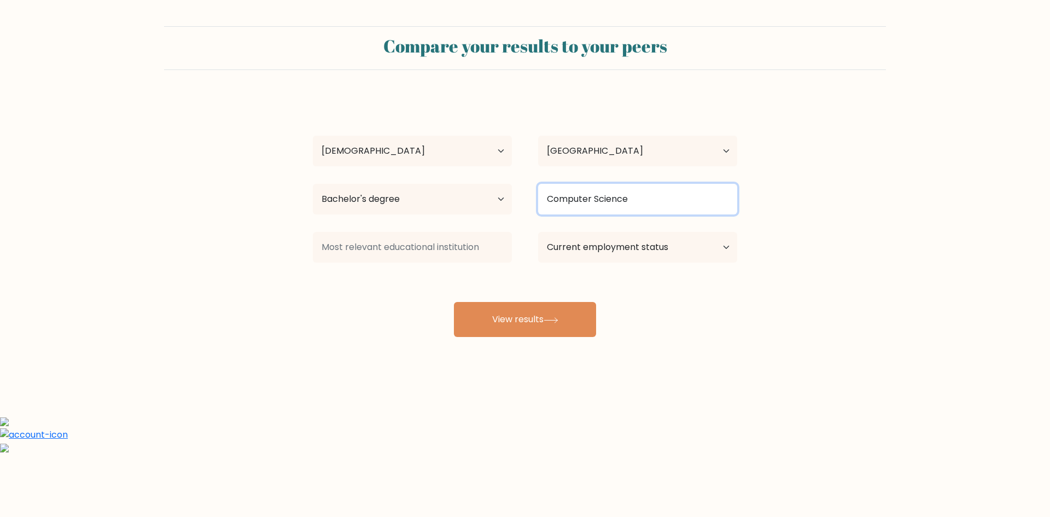
click at [652, 202] on input "Computer Science" at bounding box center [637, 199] width 199 height 31
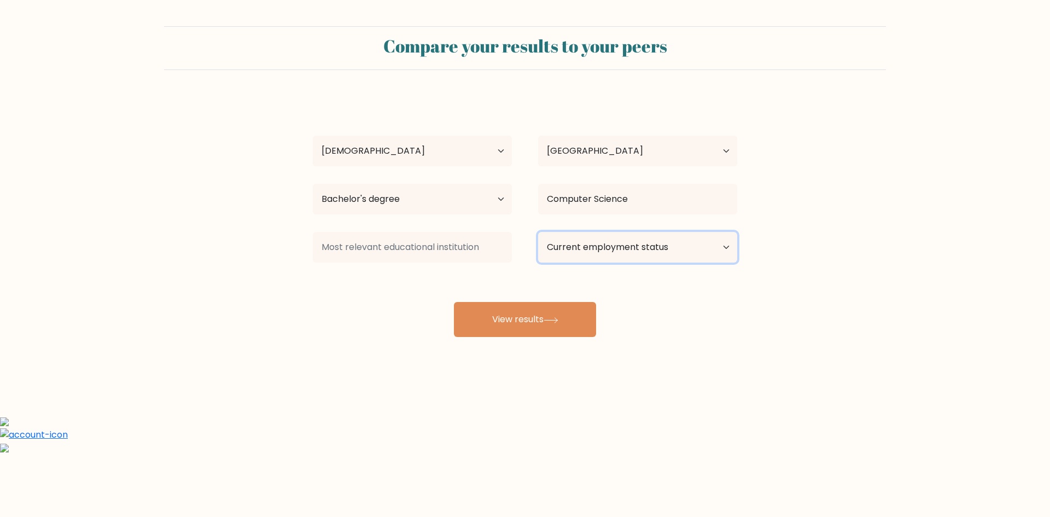
click at [726, 247] on select "Current employment status Employed Student Retired Other / prefer not to answer" at bounding box center [637, 247] width 199 height 31
click at [538, 232] on select "Current employment status Employed Student Retired Other / prefer not to answer" at bounding box center [637, 247] width 199 height 31
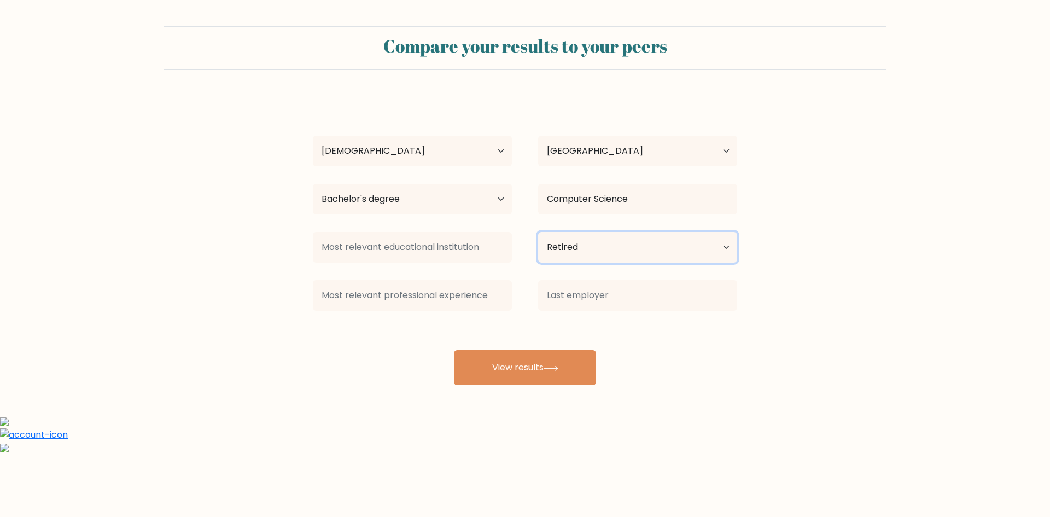
click at [732, 248] on select "Current employment status Employed Student Retired Other / prefer not to answer" at bounding box center [637, 247] width 199 height 31
select select "other"
click at [538, 232] on select "Current employment status Employed Student Retired Other / prefer not to answer" at bounding box center [637, 247] width 199 height 31
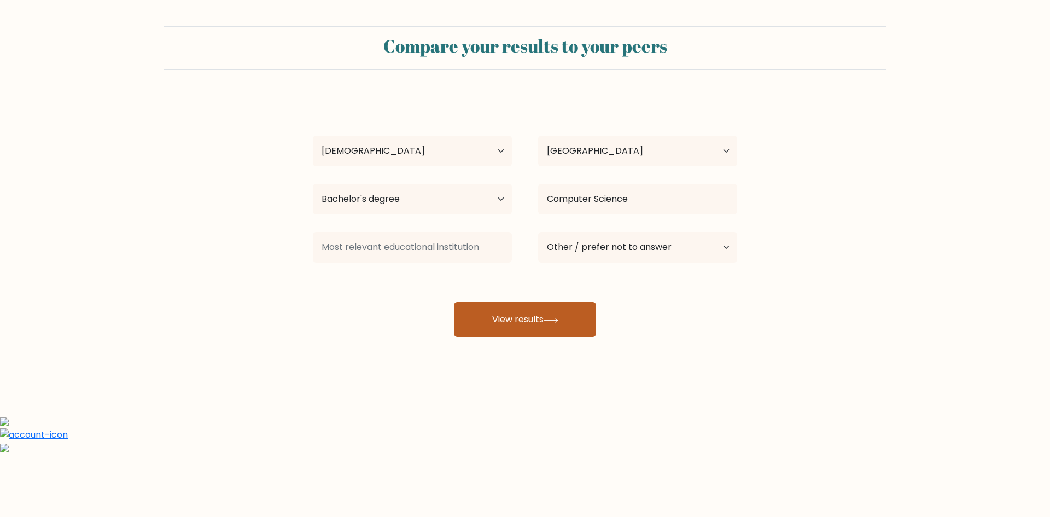
click at [543, 327] on button "View results" at bounding box center [525, 319] width 142 height 35
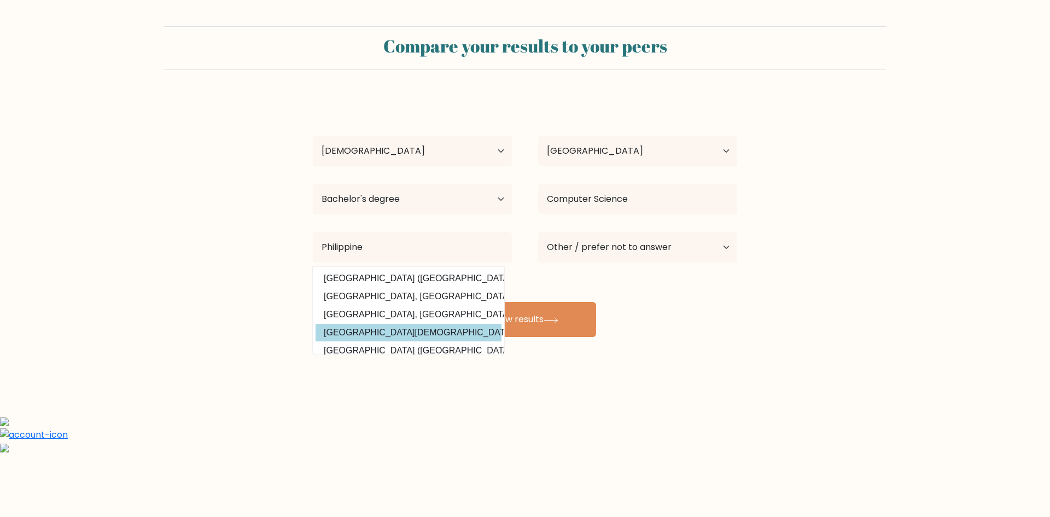
click at [445, 332] on option "Philippine Christian University (Philippines)" at bounding box center [409, 332] width 186 height 17
type input "[GEOGRAPHIC_DATA][DEMOGRAPHIC_DATA]"
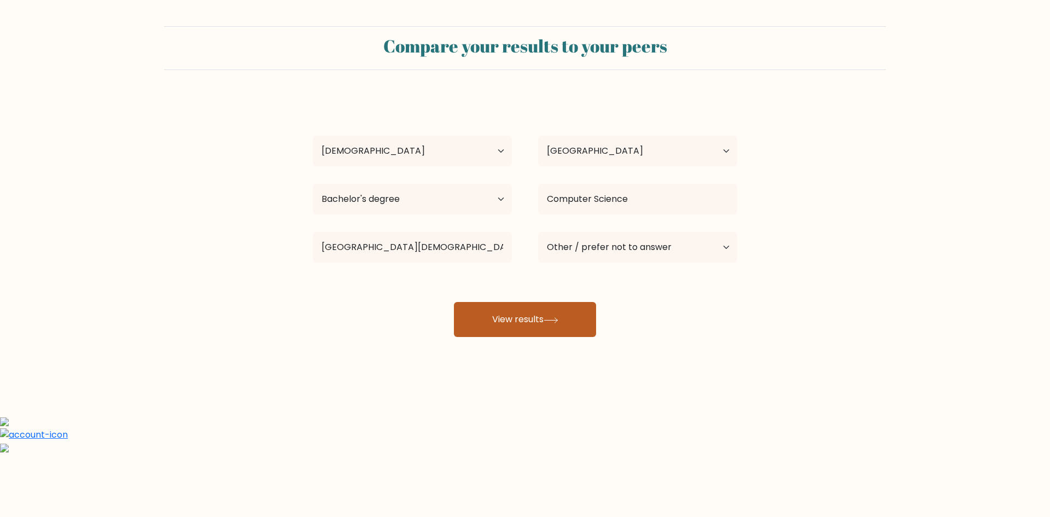
click at [546, 322] on button "View results" at bounding box center [525, 319] width 142 height 35
